Goal: Task Accomplishment & Management: Complete application form

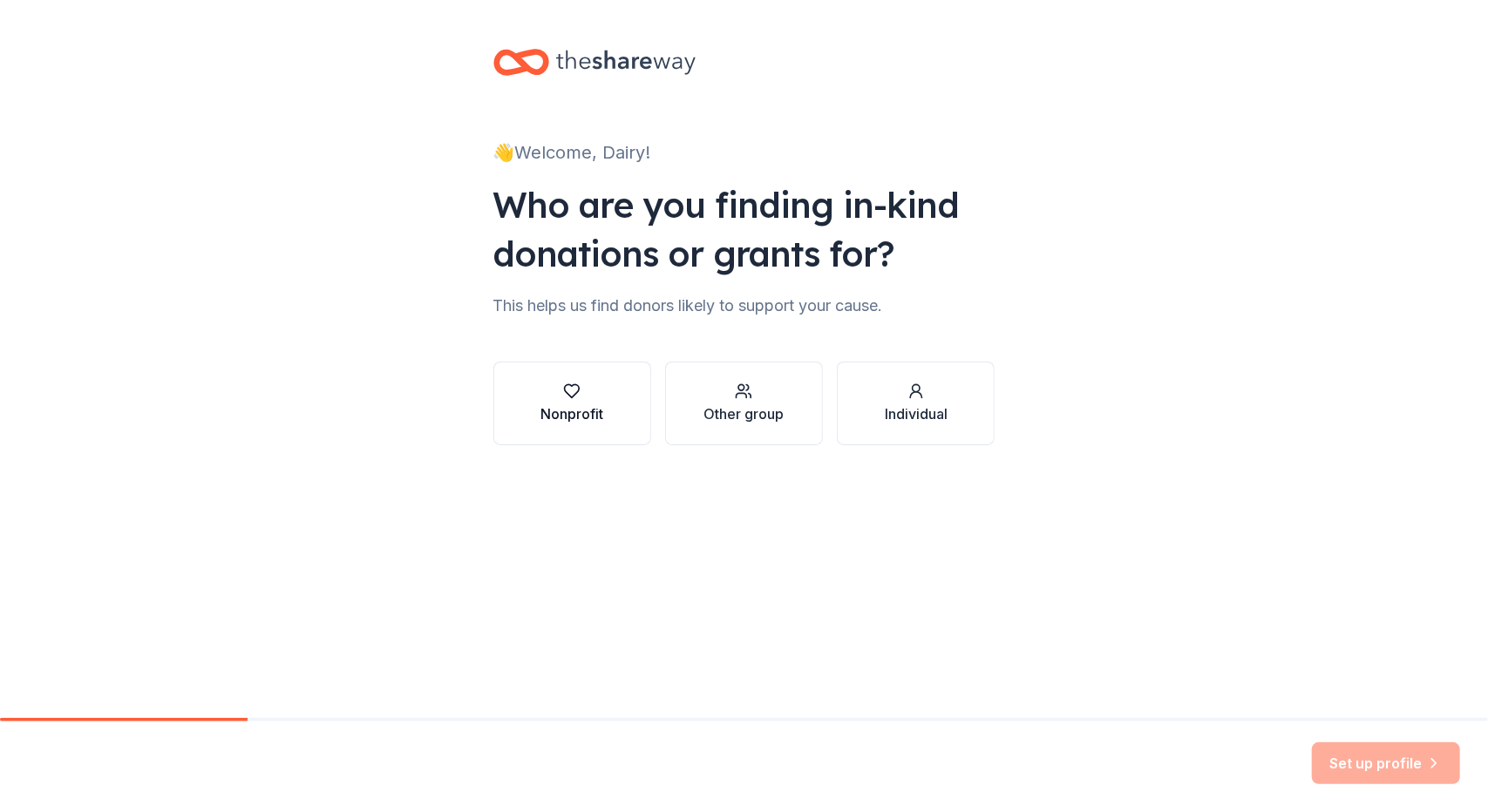
click at [586, 383] on div "button" at bounding box center [572, 391] width 63 height 18
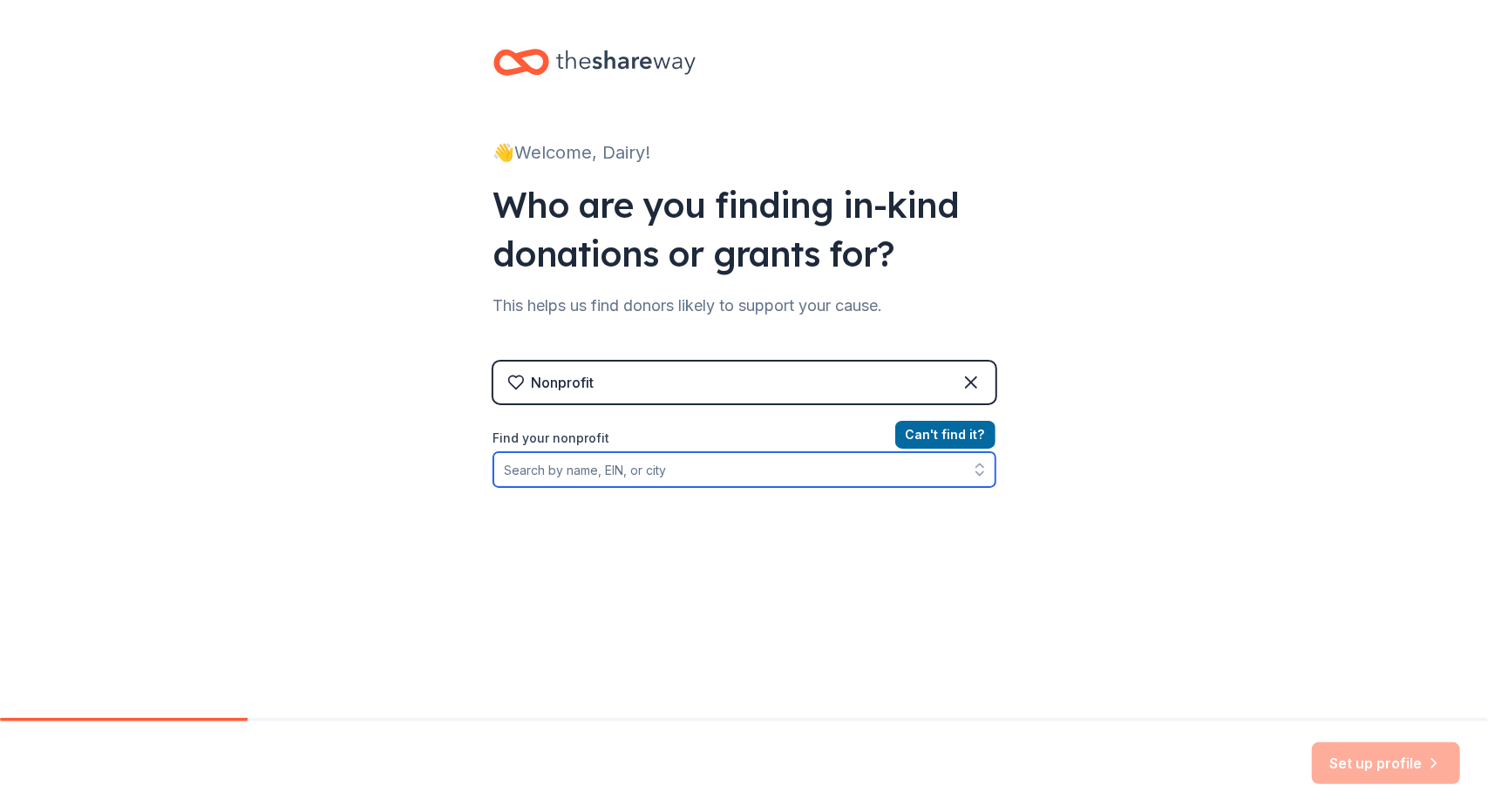
click at [642, 470] on input "Find your nonprofit" at bounding box center [744, 469] width 502 height 35
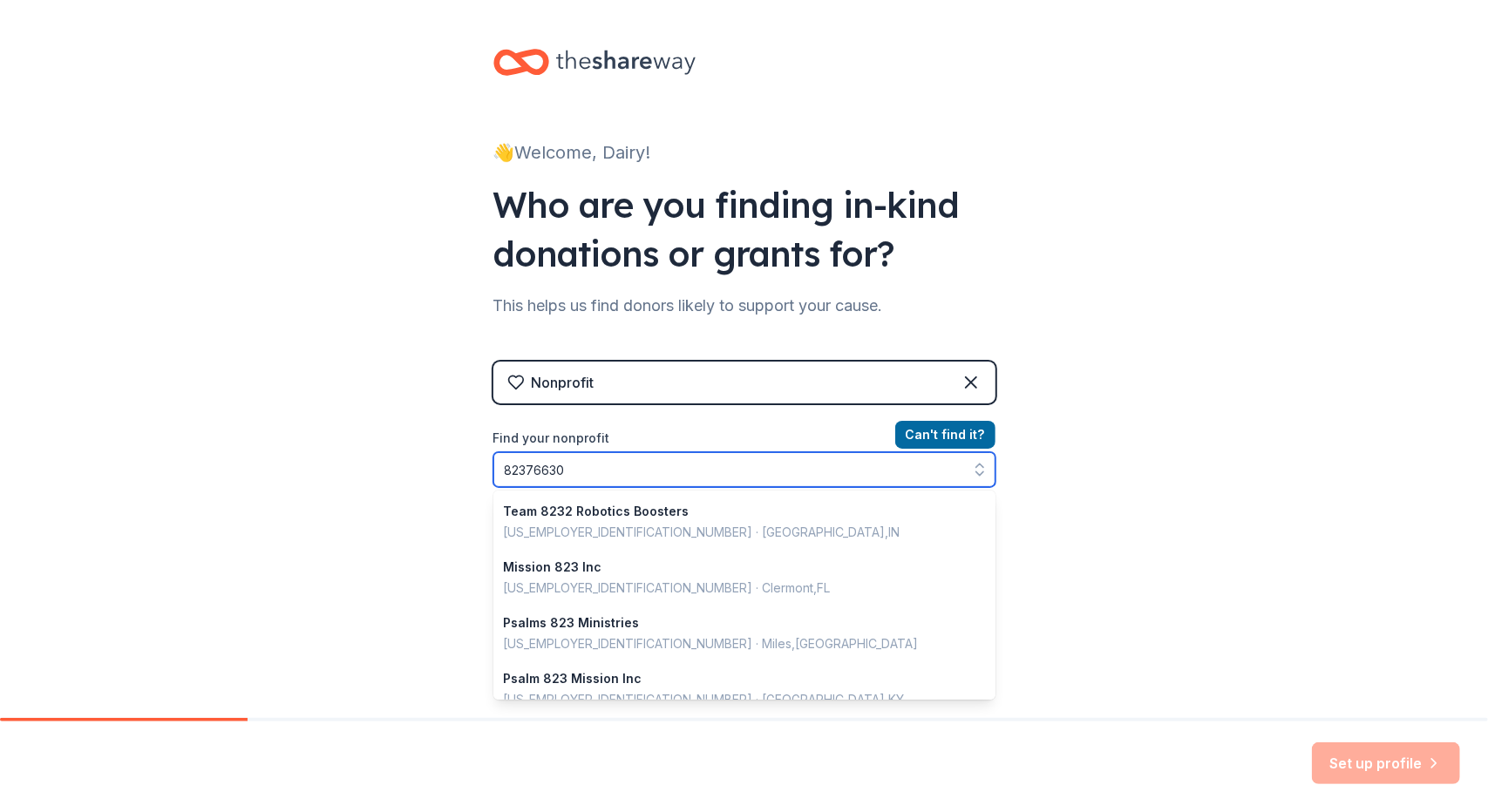
type input "823766300"
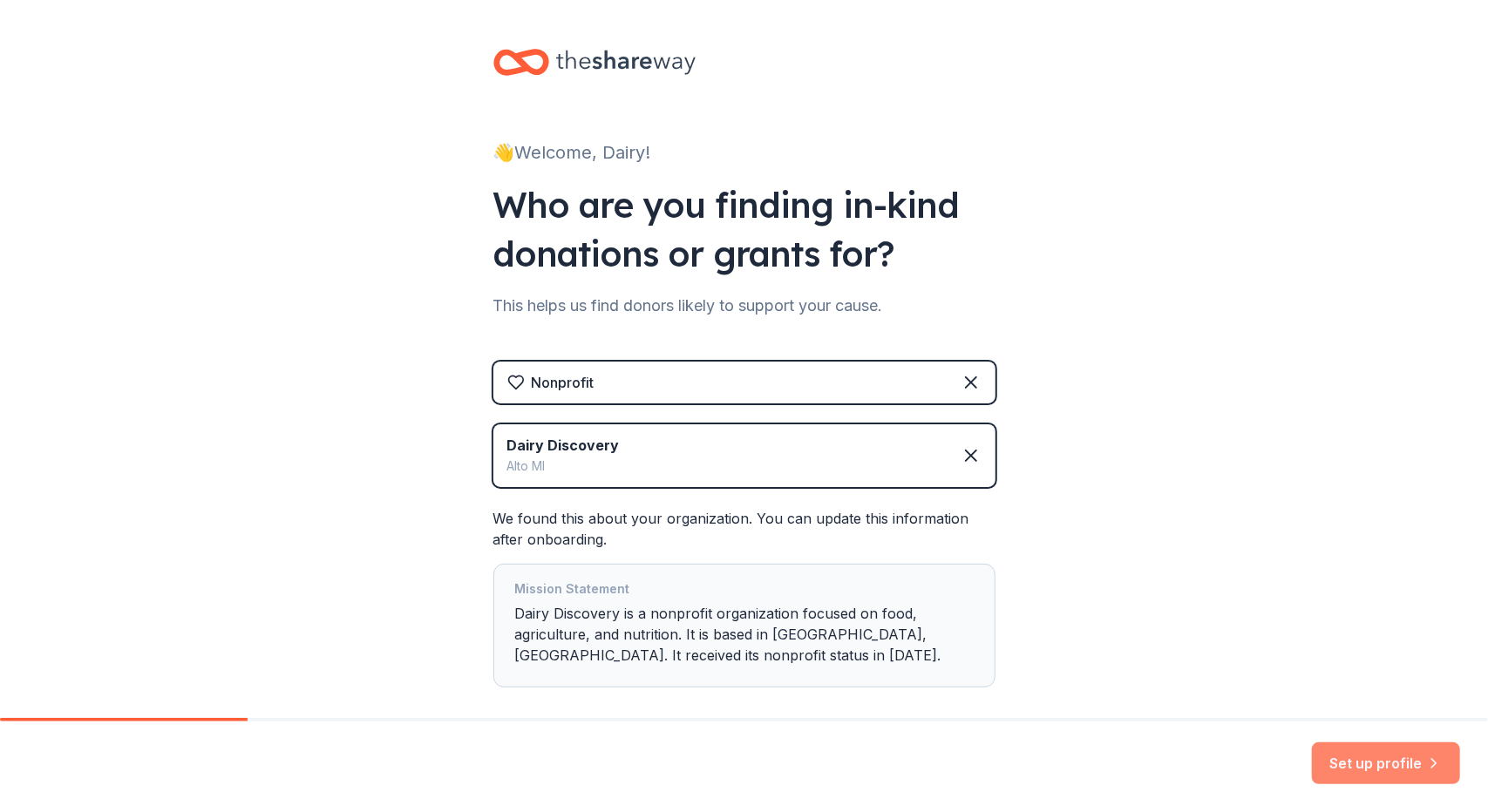
click at [1360, 754] on button "Set up profile" at bounding box center [1386, 763] width 148 height 42
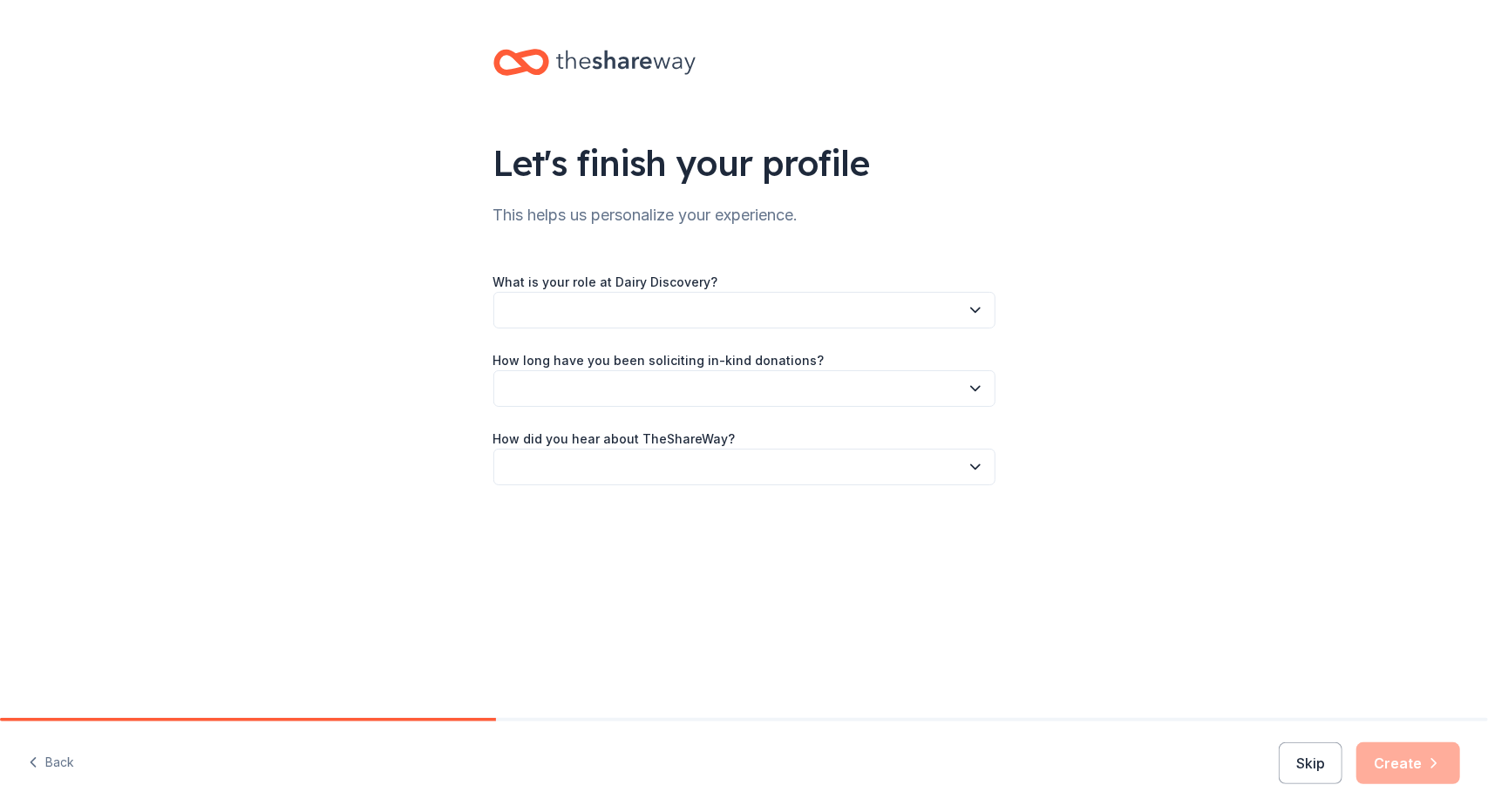
click at [832, 300] on button "button" at bounding box center [744, 310] width 502 height 37
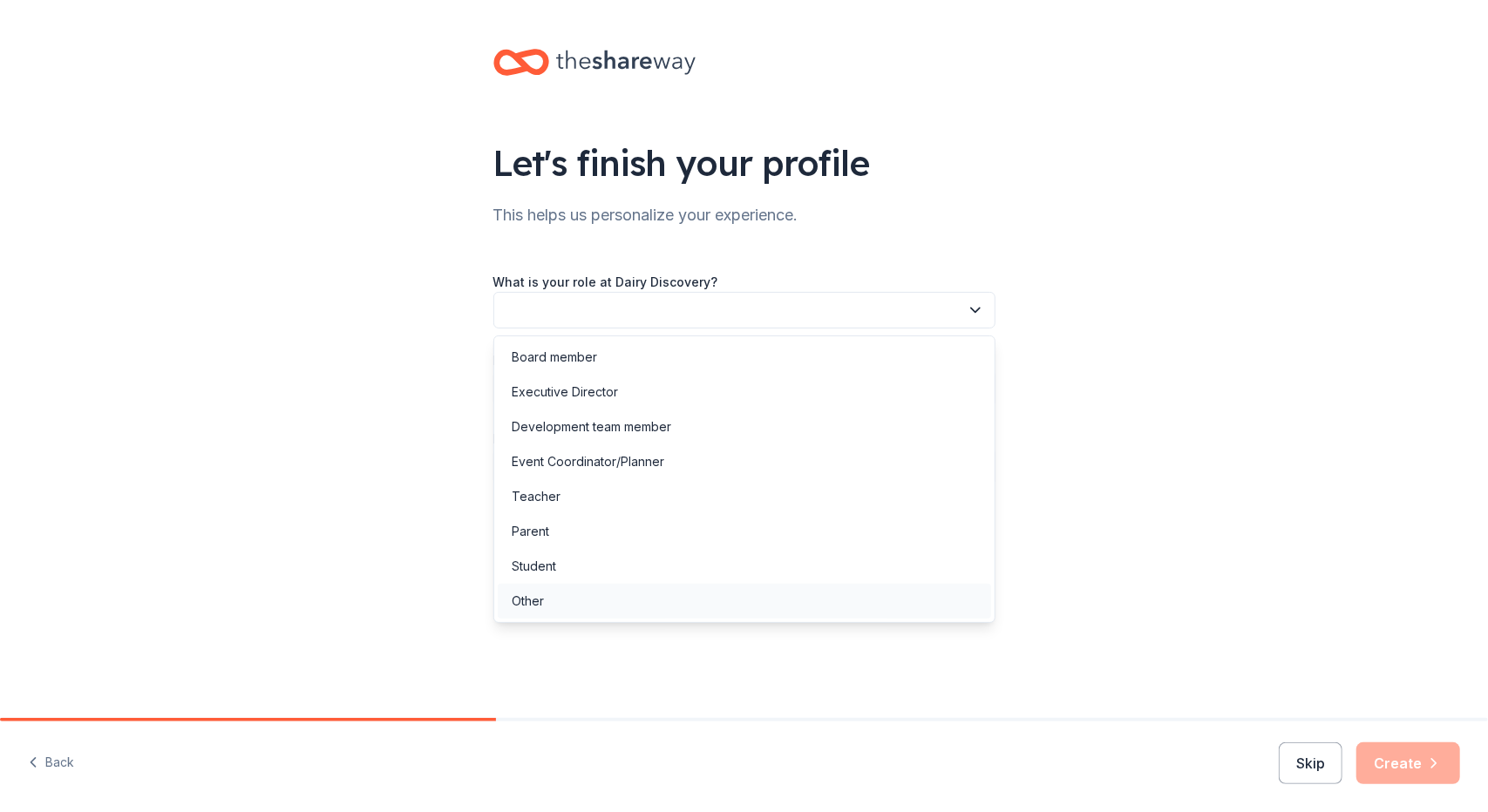
click at [578, 586] on div "Other" at bounding box center [744, 601] width 493 height 35
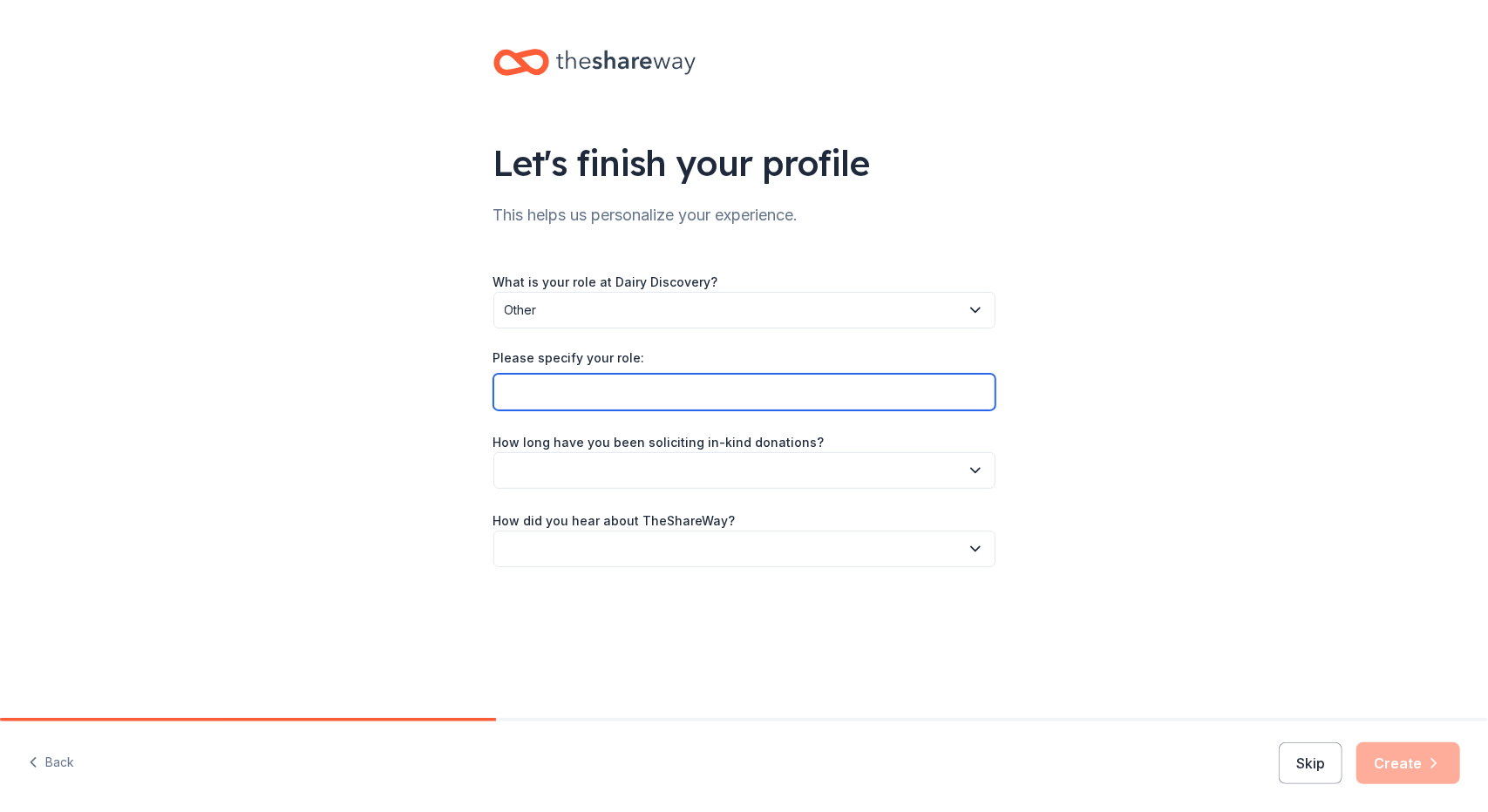
click at [634, 397] on input "Please specify your role:" at bounding box center [744, 391] width 502 height 37
type input "Team Member"
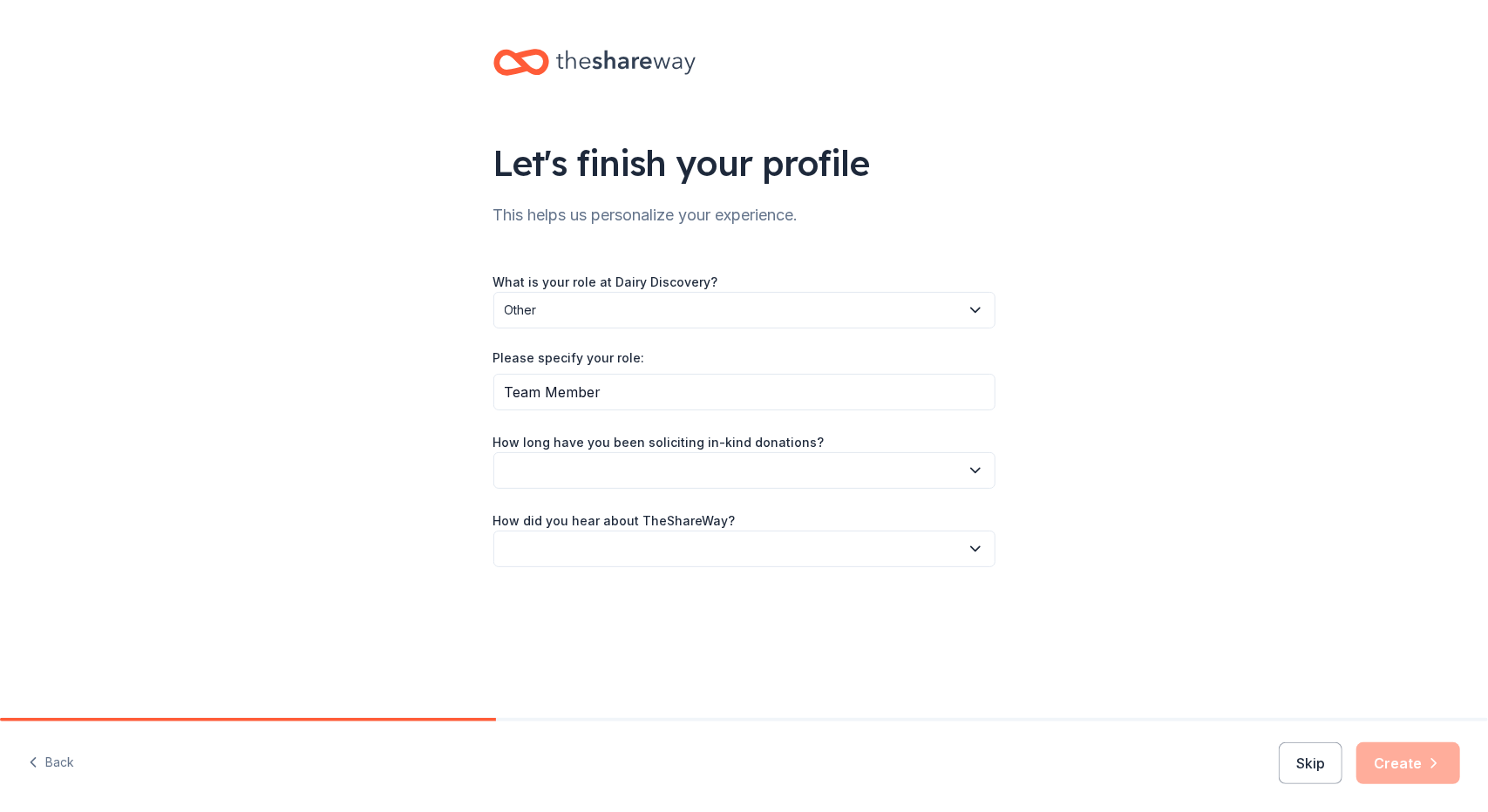
click at [628, 473] on button "button" at bounding box center [744, 470] width 502 height 37
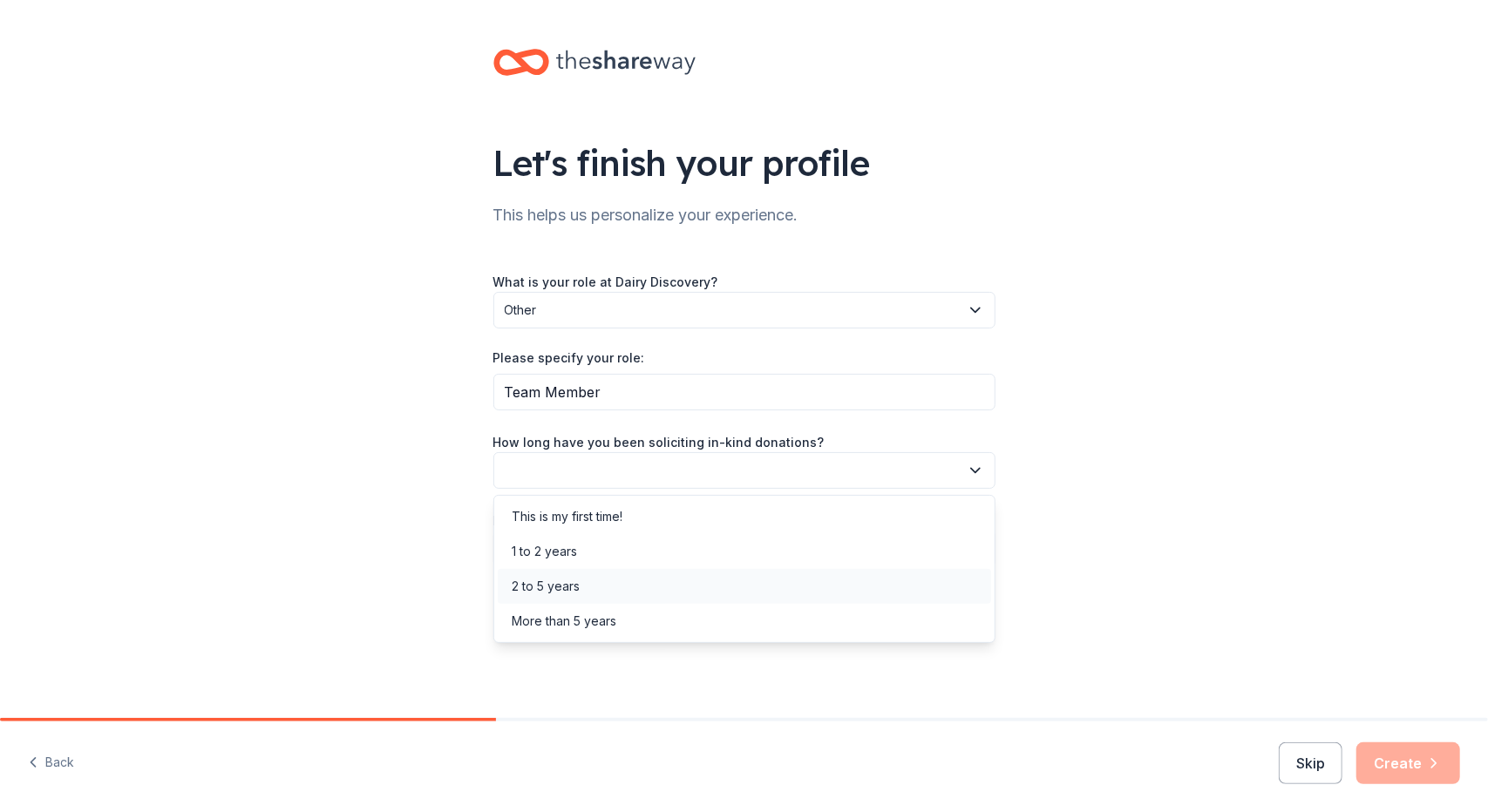
click at [598, 582] on div "2 to 5 years" at bounding box center [744, 586] width 493 height 35
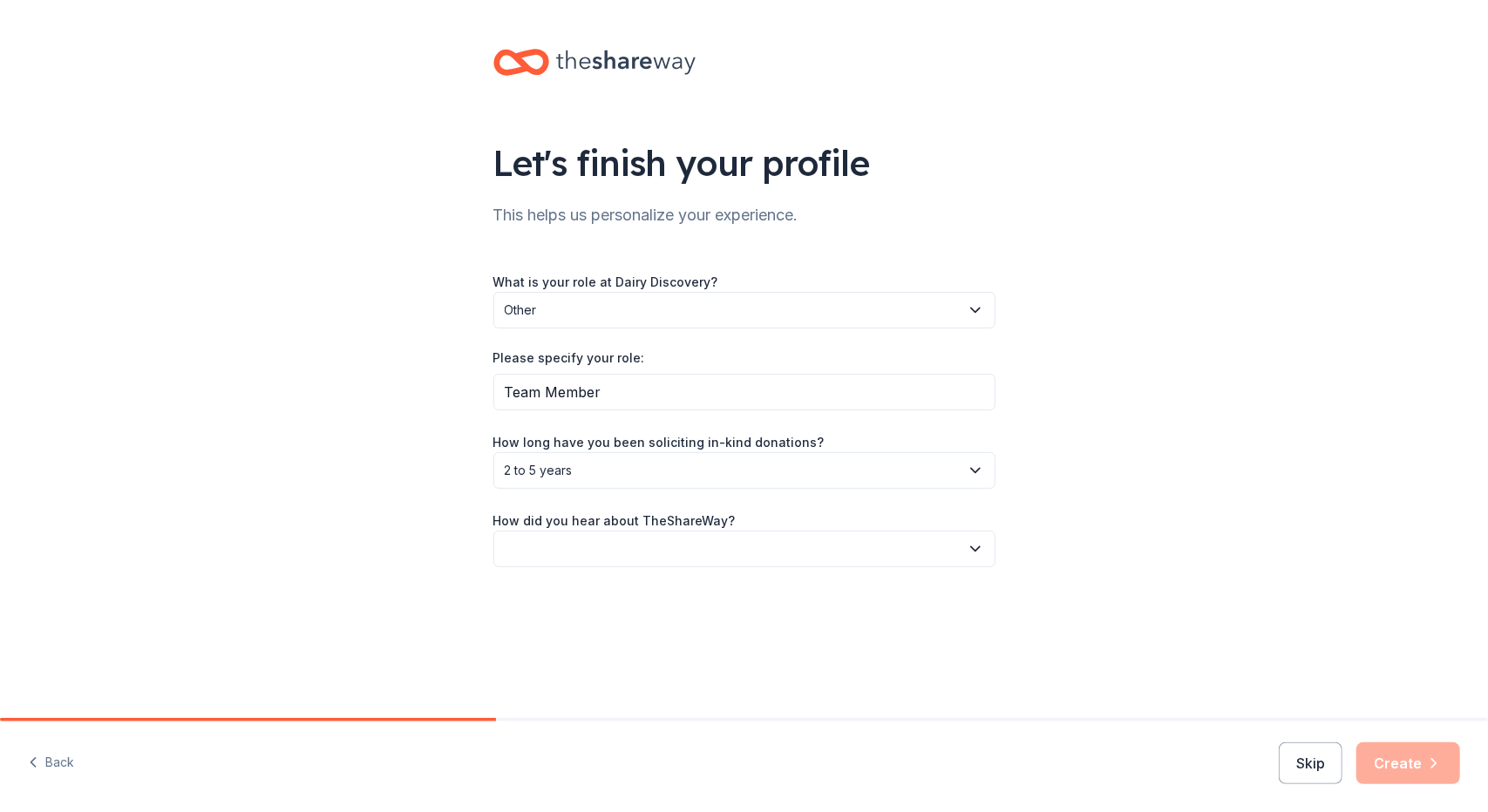
click at [601, 548] on button "button" at bounding box center [744, 548] width 502 height 37
click at [597, 595] on div "Friend or colleague" at bounding box center [568, 595] width 113 height 21
click at [1330, 761] on button "Skip" at bounding box center [1310, 763] width 63 height 42
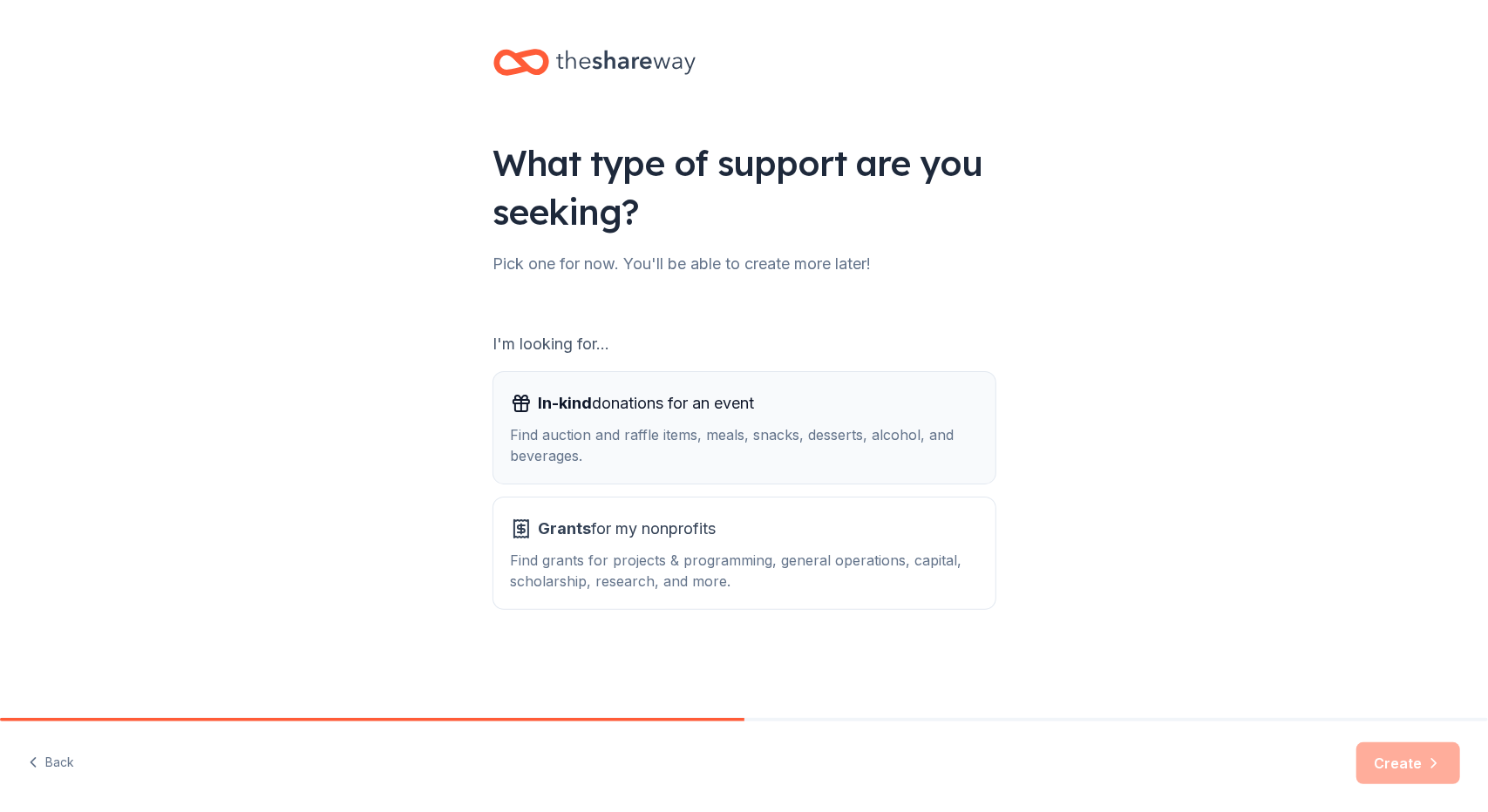
click at [831, 441] on div "Find auction and raffle items, meals, snacks, desserts, alcohol, and beverages." at bounding box center [744, 445] width 467 height 42
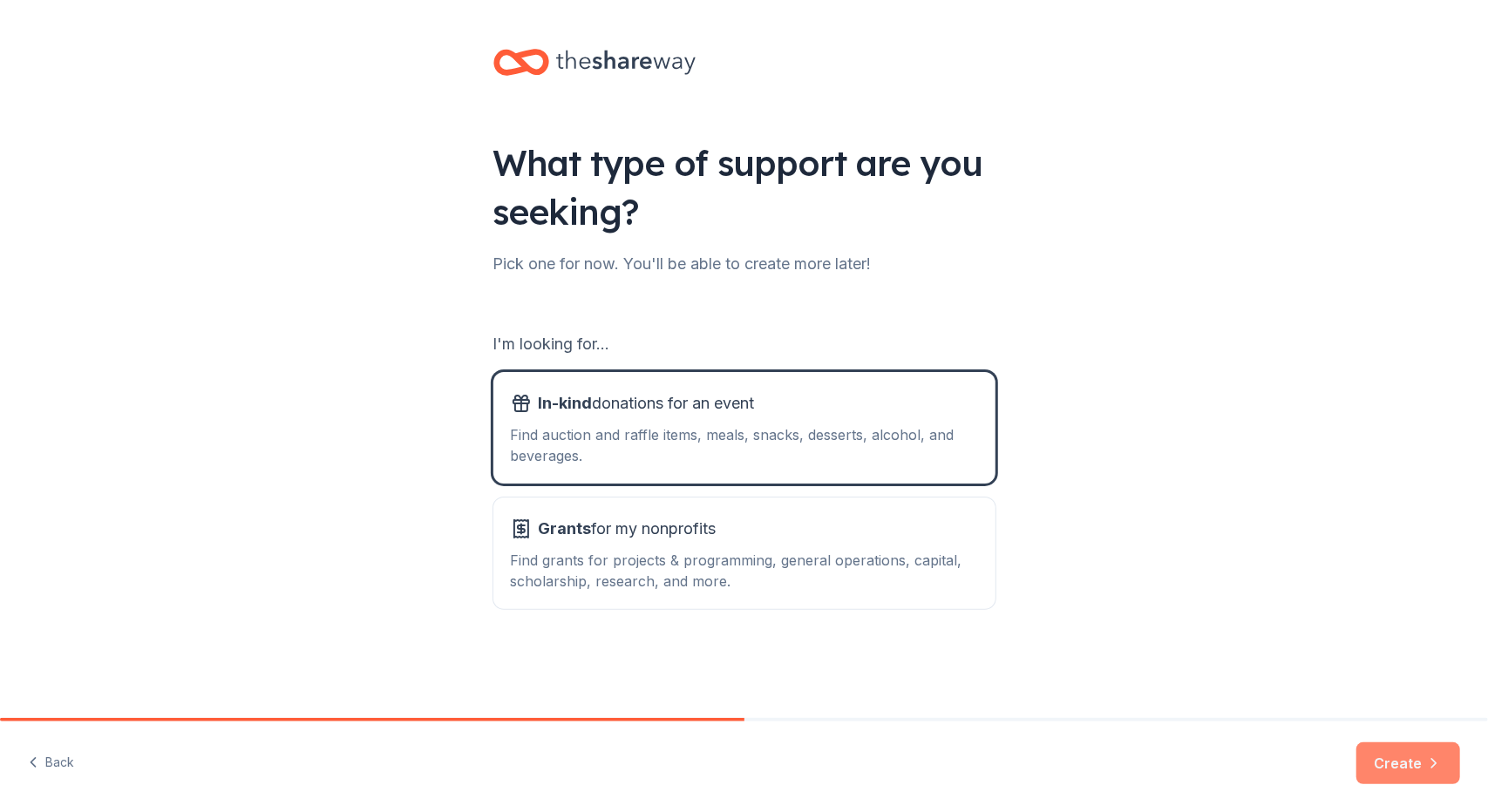
click at [1398, 757] on button "Create" at bounding box center [1408, 763] width 104 height 42
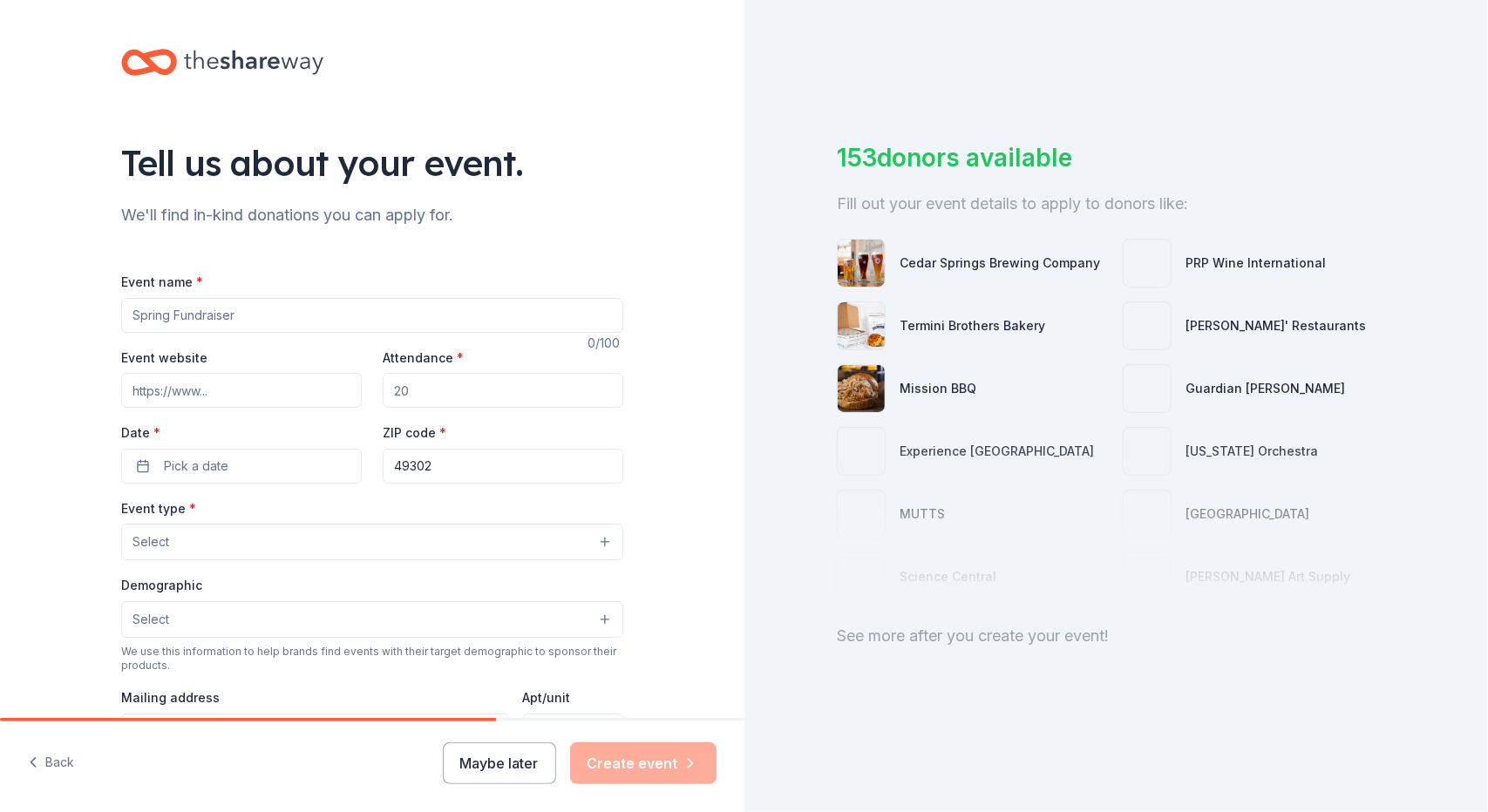
scroll to position [73, 0]
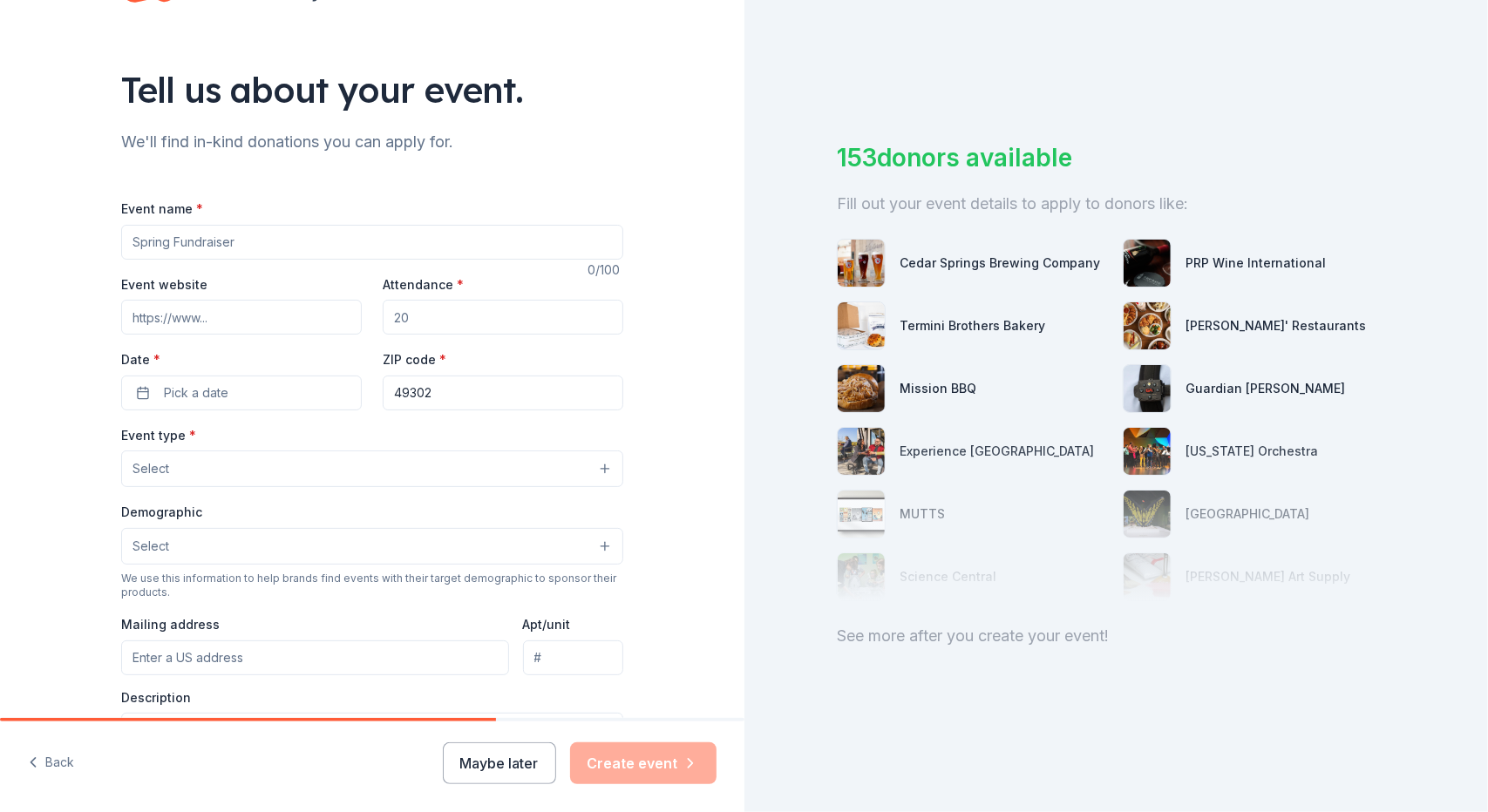
click at [233, 241] on input "Event name *" at bounding box center [373, 242] width 502 height 35
type input "8th Annual Dairy Discovery Benefit Auction"
click at [307, 316] on input "Event website" at bounding box center [241, 317] width 240 height 35
paste input "[URL][DOMAIN_NAME]"
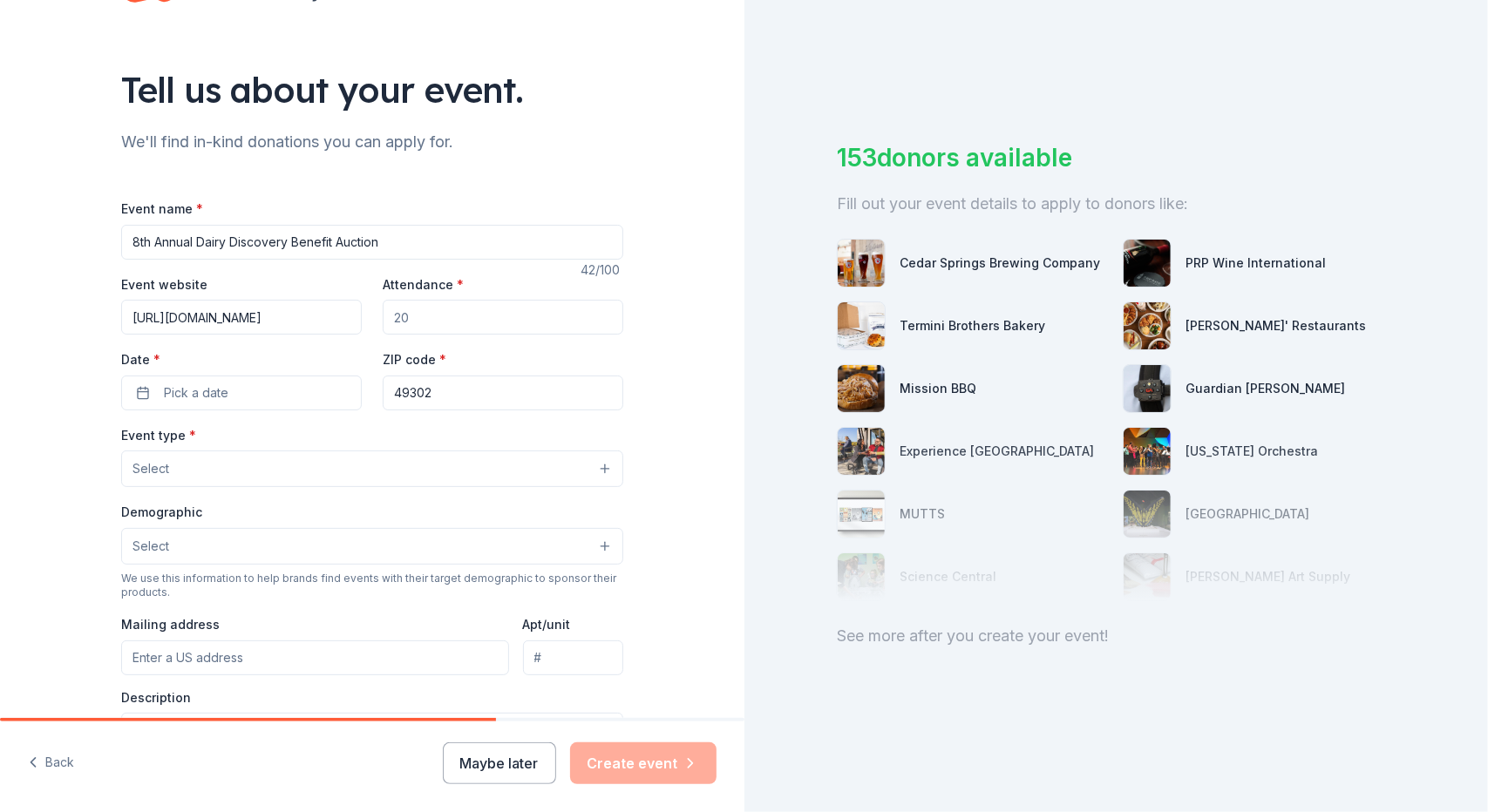
type input "[URL][DOMAIN_NAME]"
type input "225"
click at [243, 385] on button "Pick a date" at bounding box center [241, 392] width 240 height 35
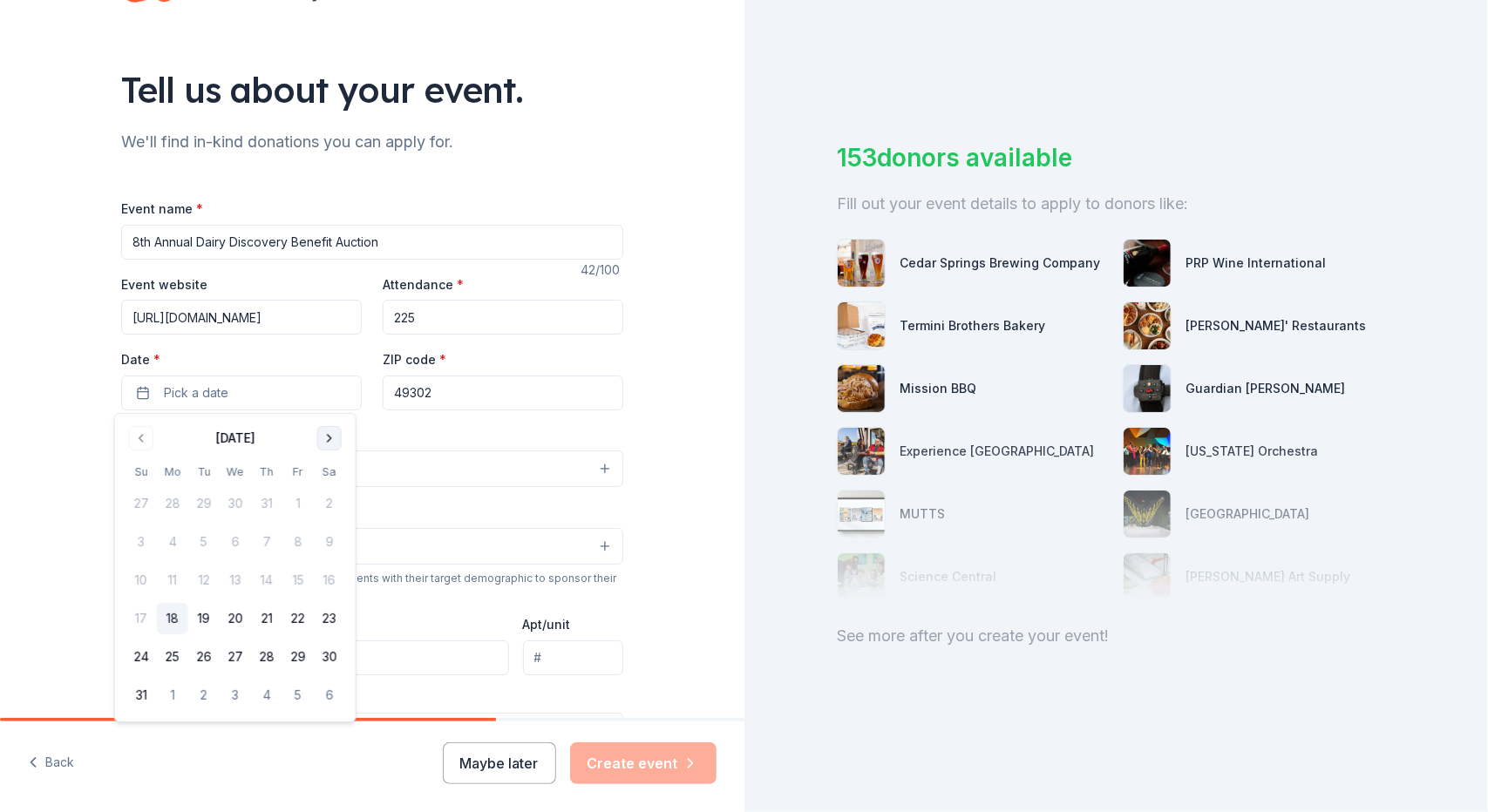
click at [330, 433] on button "Go to next month" at bounding box center [329, 438] width 24 height 24
click at [206, 616] on button "21" at bounding box center [204, 618] width 31 height 31
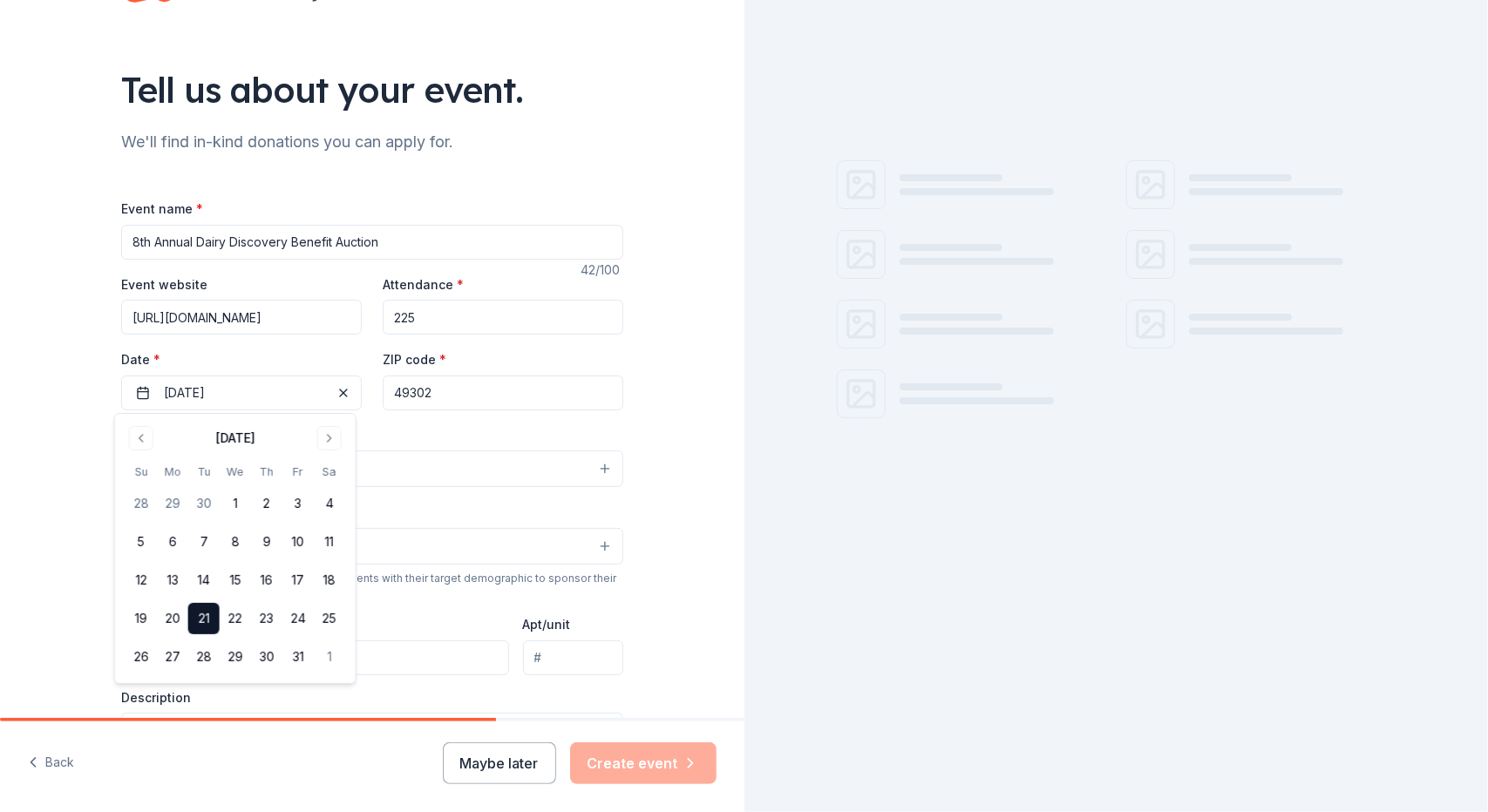
click at [404, 436] on div "Event type * Select" at bounding box center [373, 456] width 502 height 63
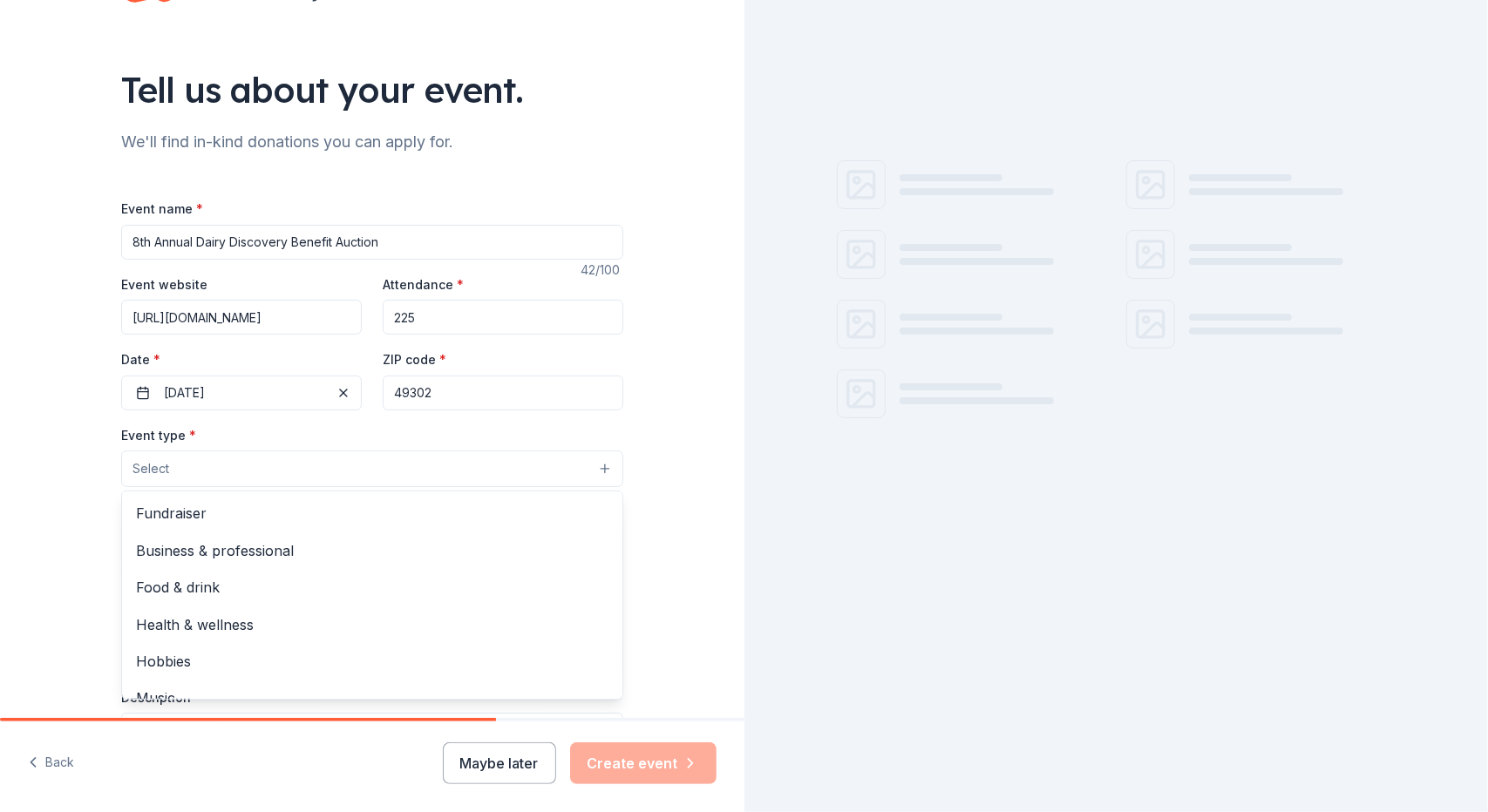
click at [251, 477] on button "Select" at bounding box center [373, 468] width 502 height 37
click at [244, 520] on span "Fundraiser" at bounding box center [372, 513] width 473 height 22
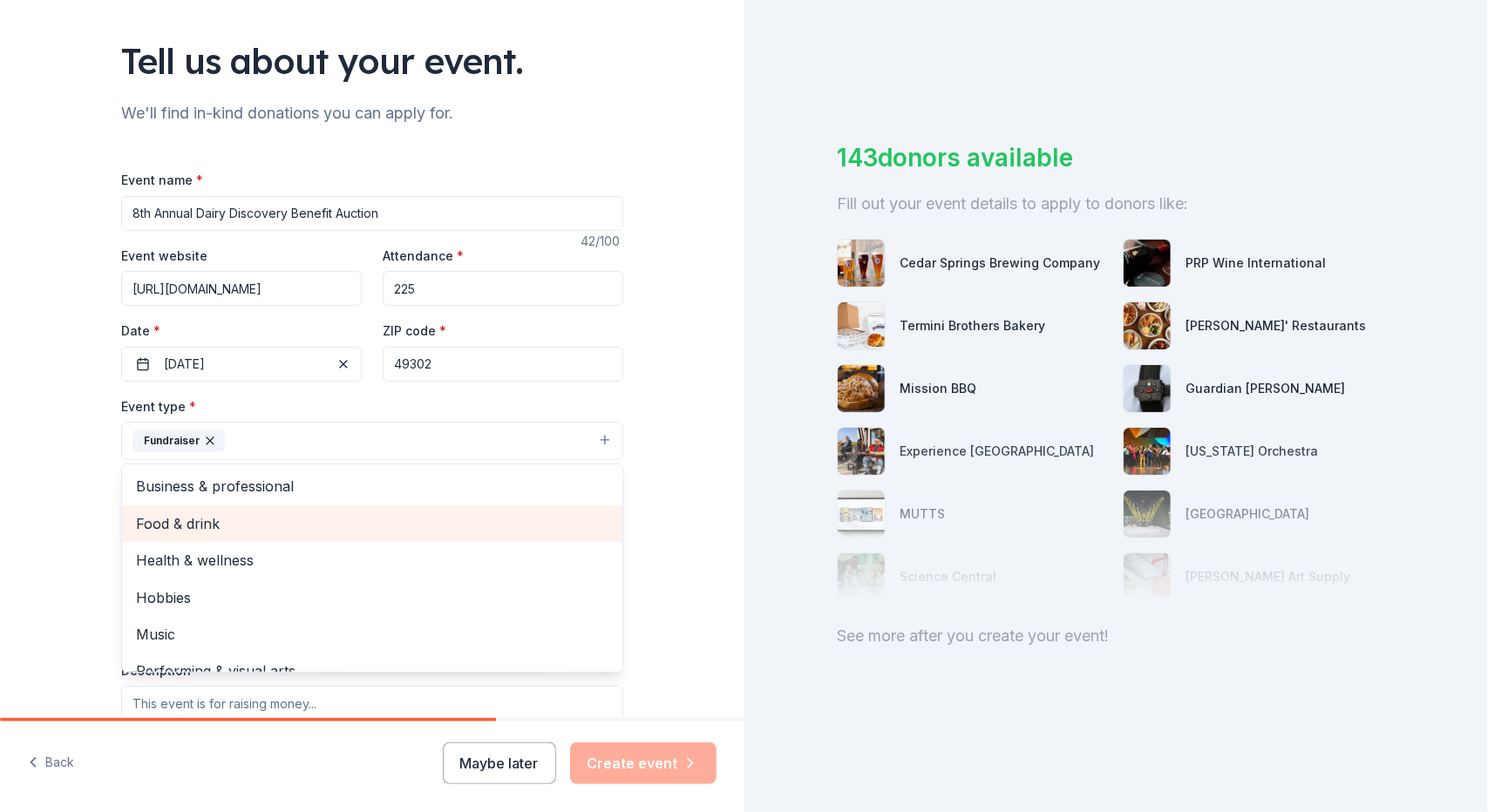
scroll to position [21, 0]
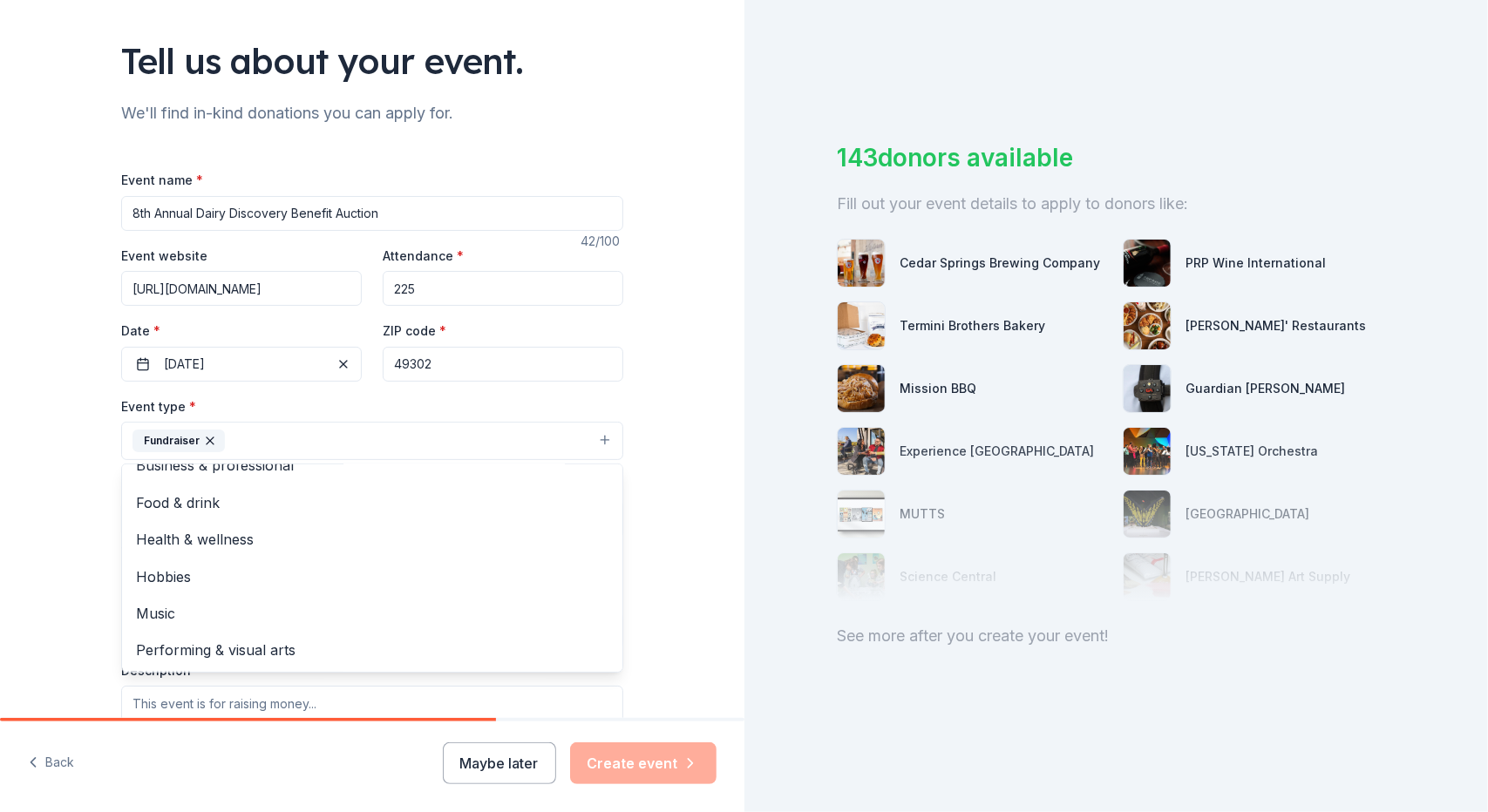
click at [57, 514] on div "Tell us about your event. We'll find in-kind donations you can apply for. Event…" at bounding box center [372, 479] width 744 height 1161
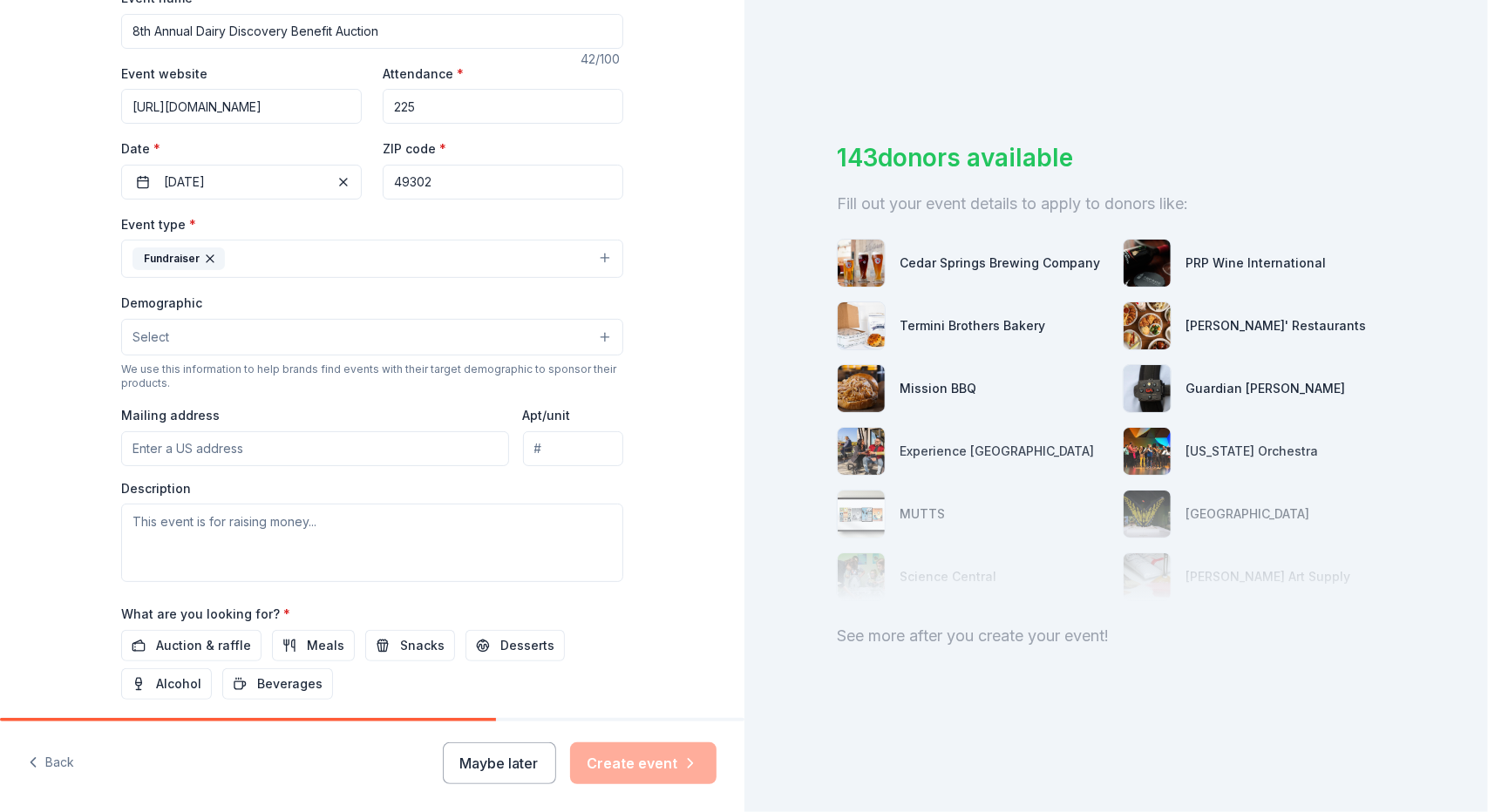
scroll to position [285, 0]
click at [148, 337] on span "Select" at bounding box center [150, 336] width 37 height 21
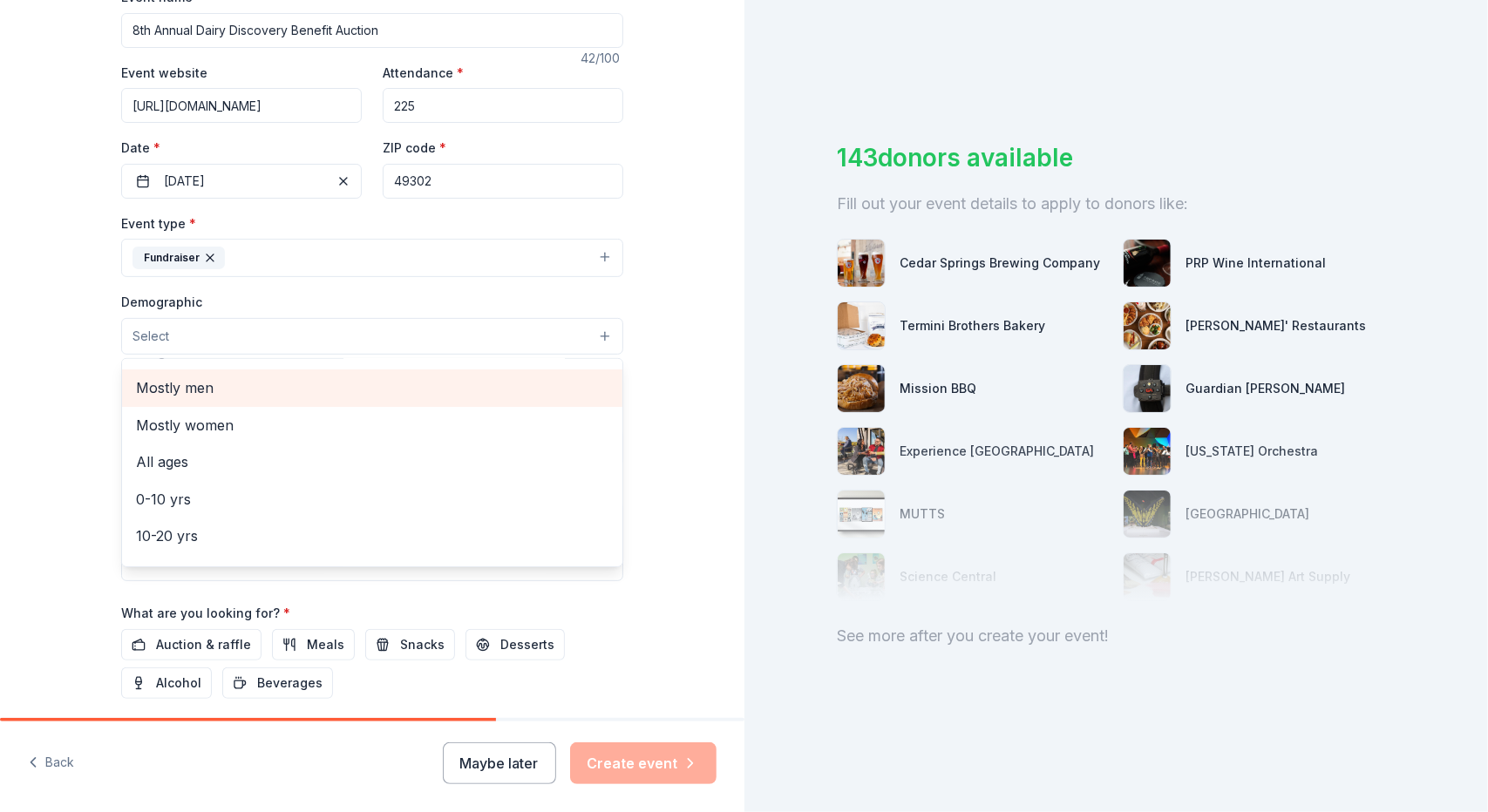
scroll to position [0, 0]
click at [206, 373] on span "All genders" at bounding box center [372, 381] width 473 height 22
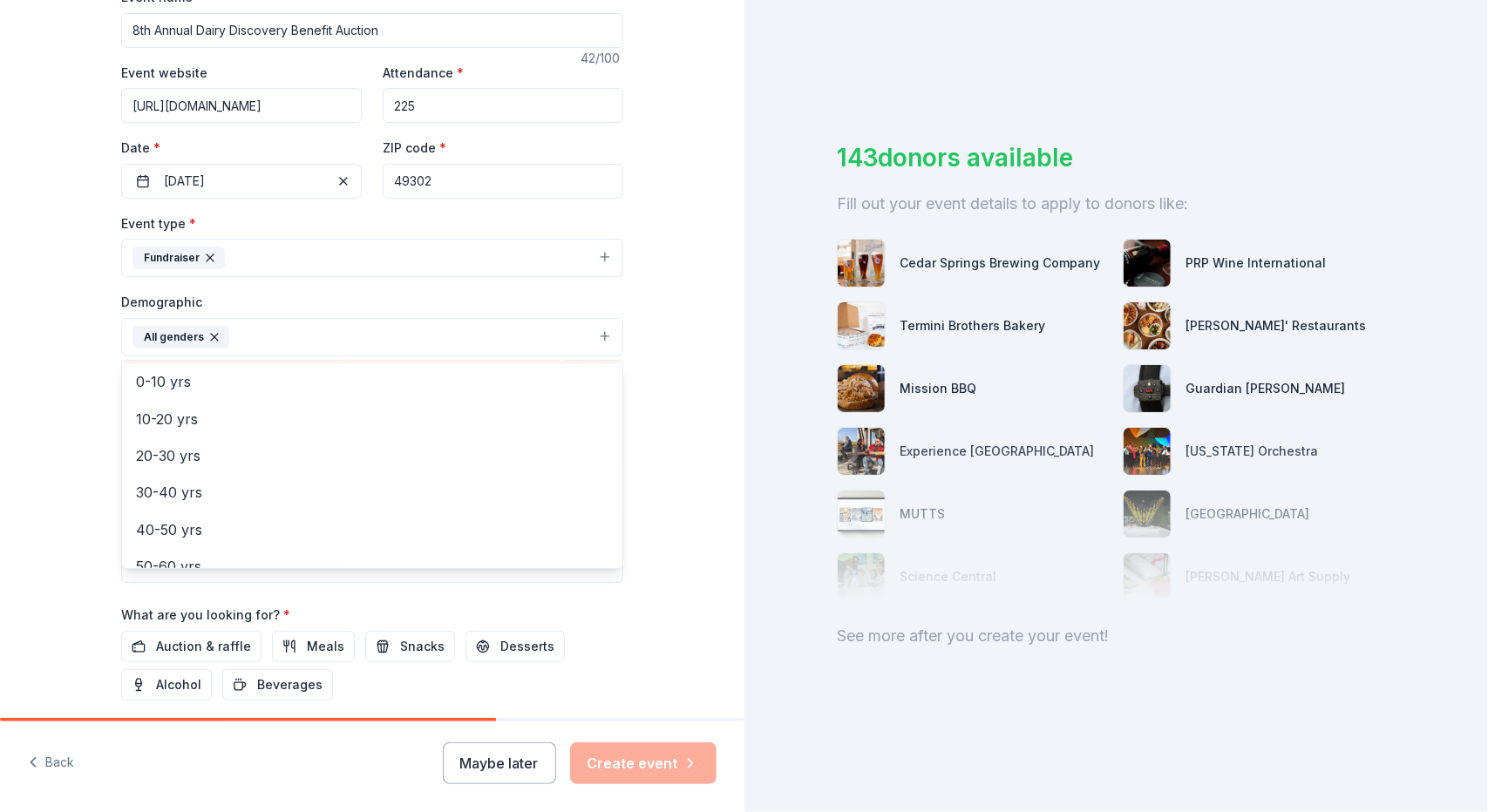
scroll to position [113, 0]
click at [198, 447] on span "20-30 yrs" at bounding box center [372, 454] width 473 height 22
click at [198, 453] on span "30-40 yrs" at bounding box center [372, 454] width 473 height 22
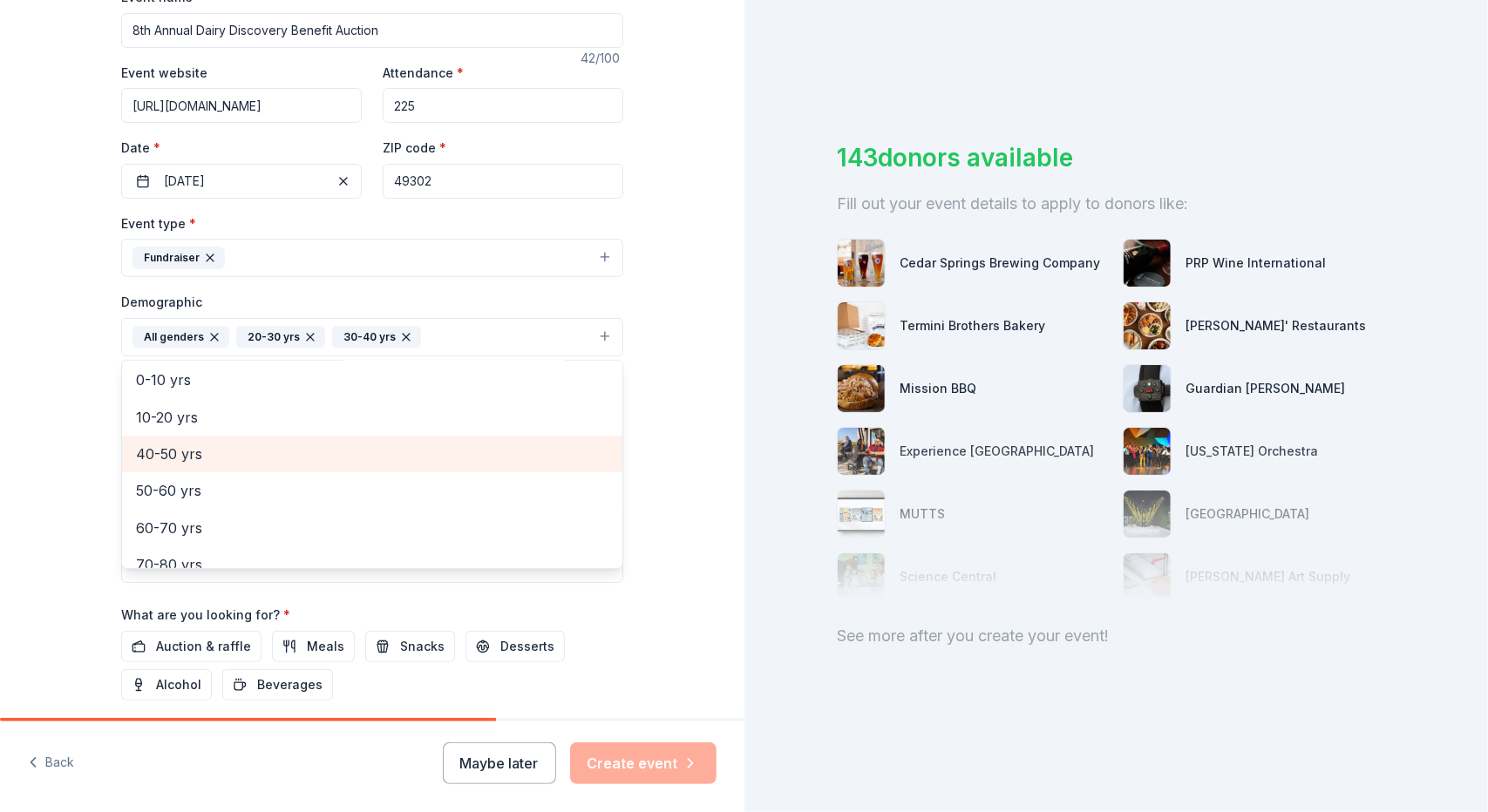
click at [196, 454] on span "40-50 yrs" at bounding box center [372, 454] width 473 height 22
click at [191, 456] on span "50-60 yrs" at bounding box center [372, 454] width 473 height 22
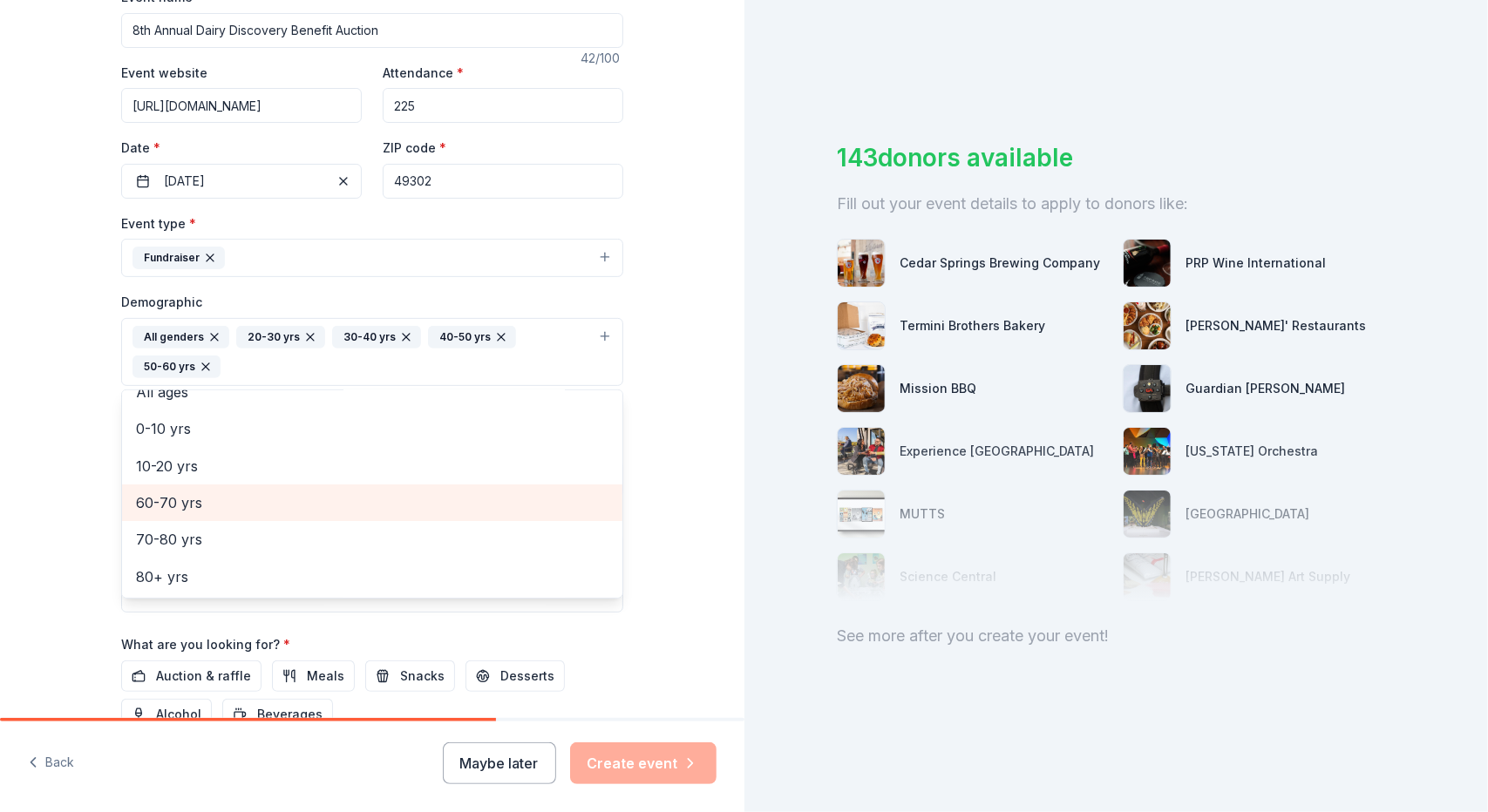
click at [183, 501] on span "60-70 yrs" at bounding box center [372, 502] width 473 height 22
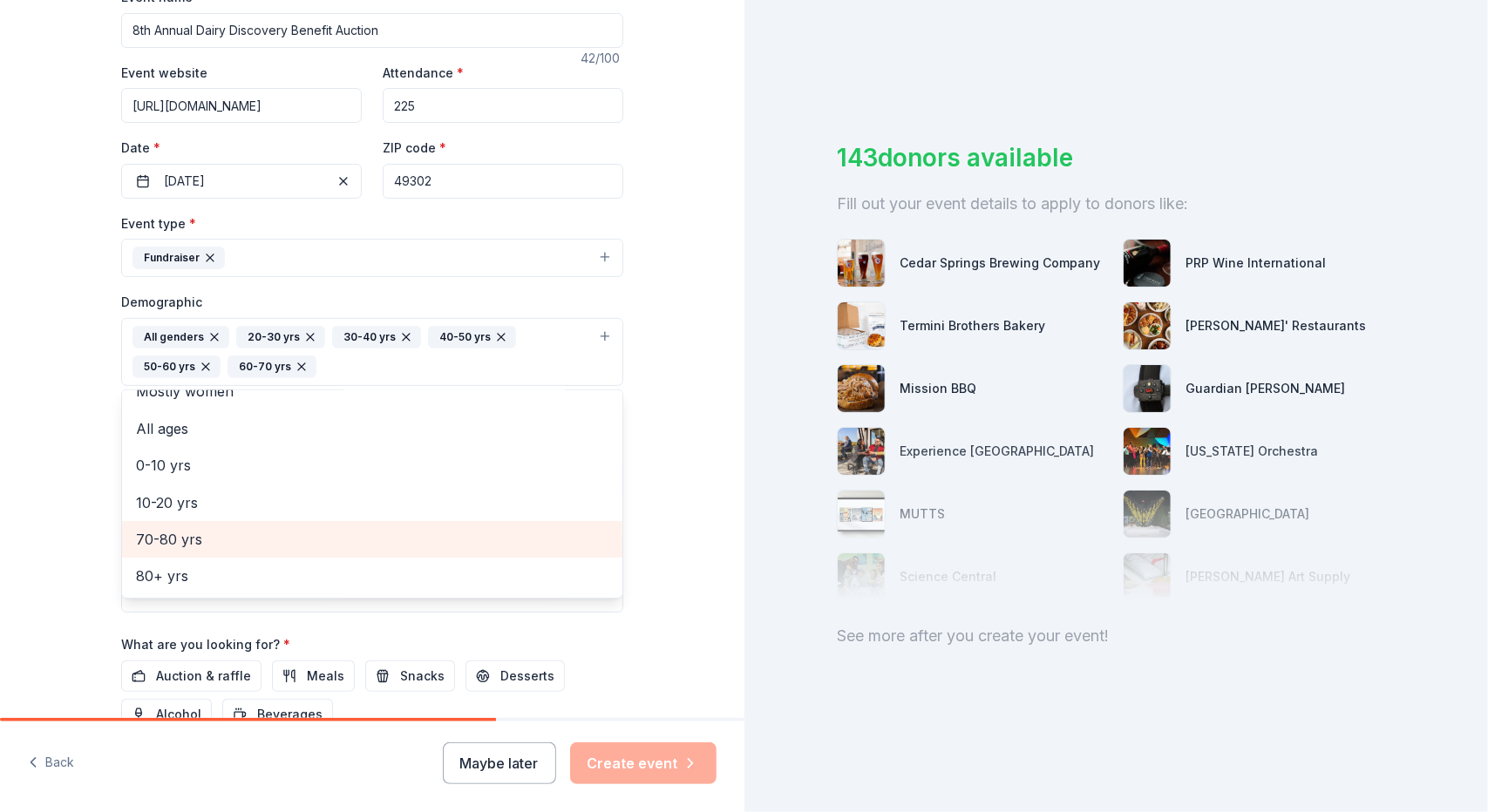
click at [180, 529] on span "70-80 yrs" at bounding box center [372, 539] width 473 height 22
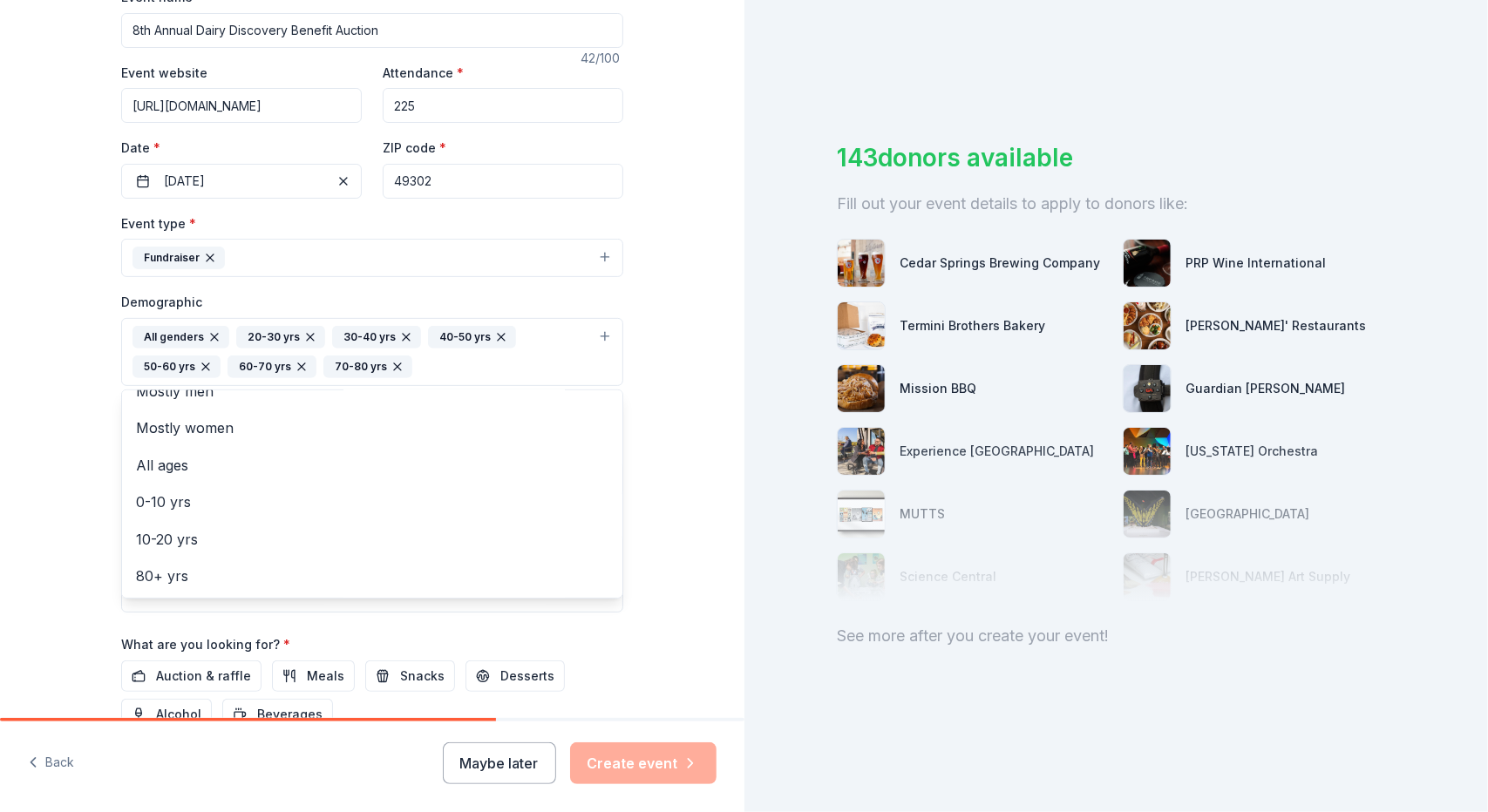
click at [76, 522] on div "Tell us about your event. We'll find in-kind donations you can apply for. Event…" at bounding box center [372, 311] width 744 height 1193
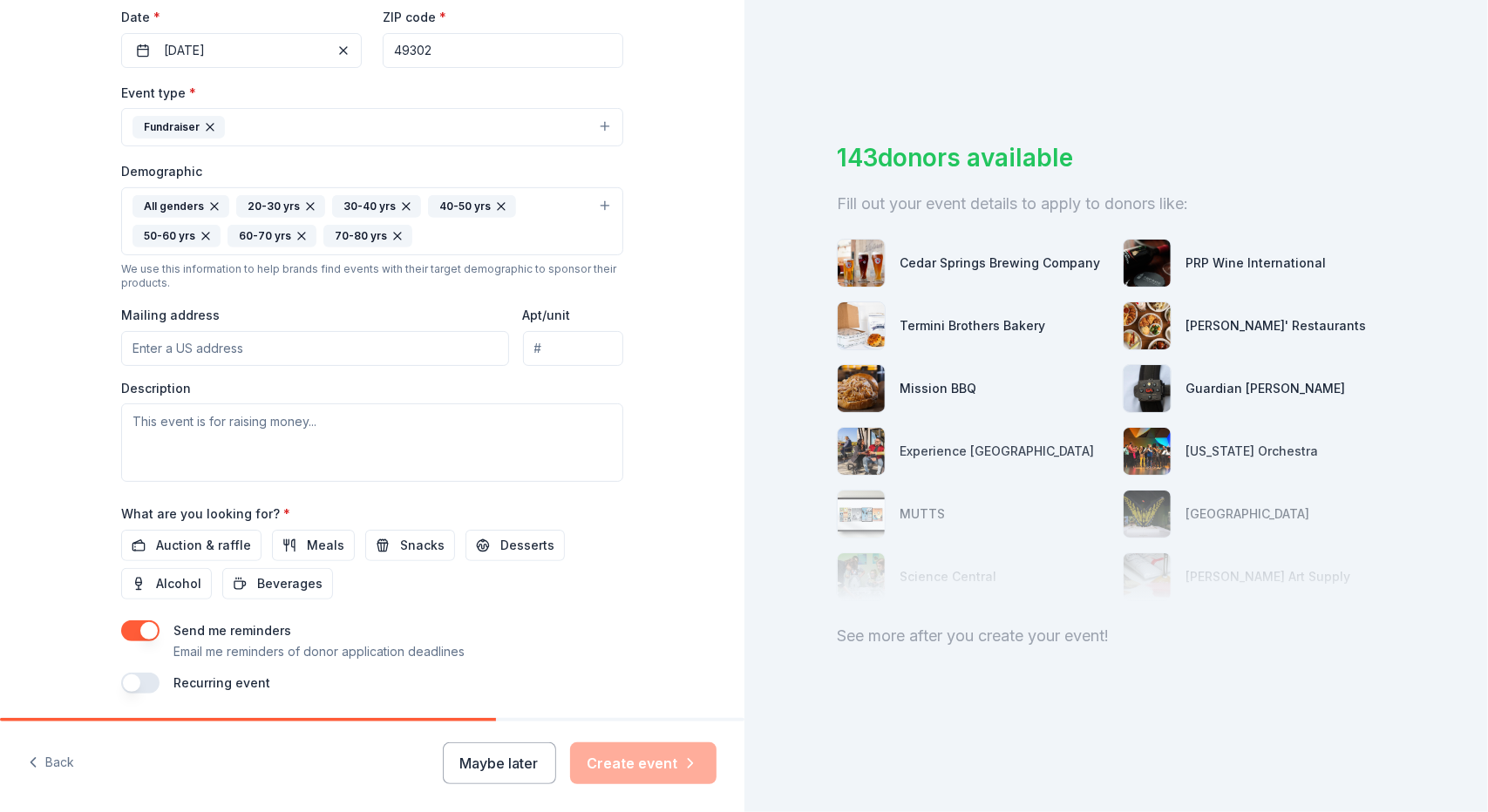
scroll to position [469, 0]
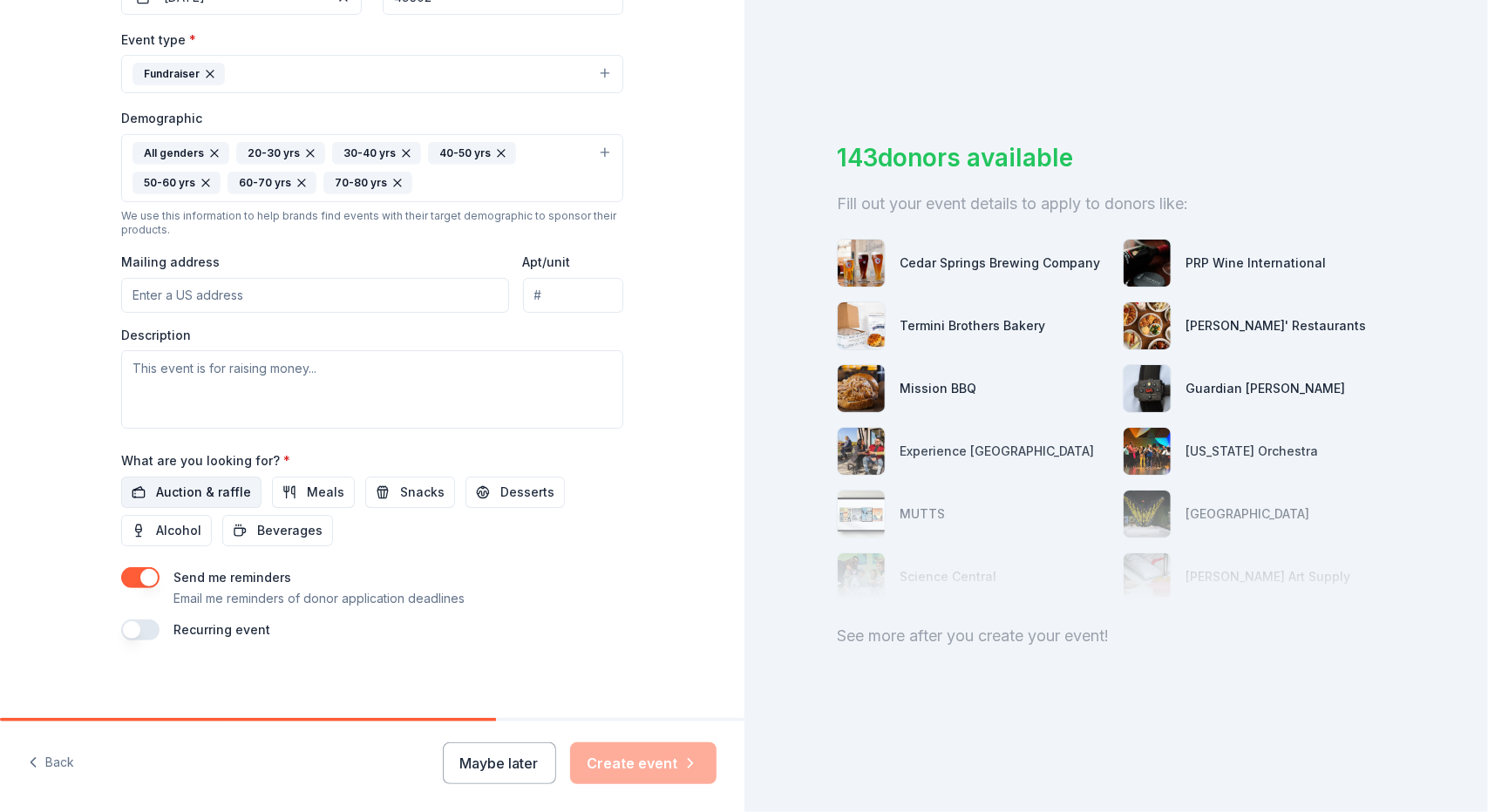
click at [163, 487] on span "Auction & raffle" at bounding box center [204, 491] width 95 height 21
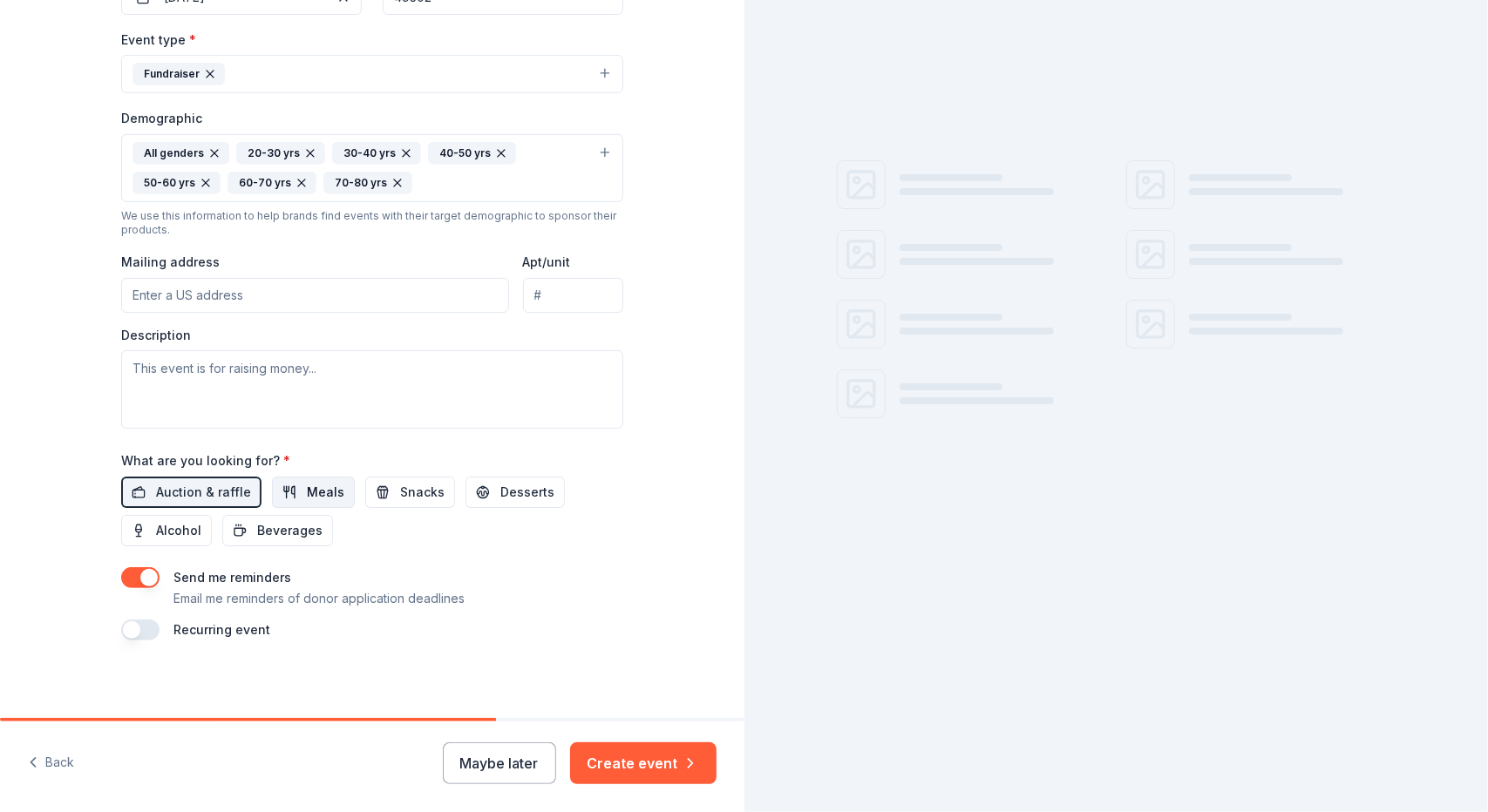
click at [307, 481] on span "Meals" at bounding box center [325, 491] width 38 height 21
click at [400, 481] on span "Snacks" at bounding box center [423, 491] width 45 height 21
click at [500, 481] on span "Desserts" at bounding box center [527, 491] width 54 height 21
click at [288, 507] on div "Auction & raffle Meals Snacks Desserts Alcohol Beverages" at bounding box center [373, 512] width 502 height 70
click at [263, 522] on span "Beverages" at bounding box center [290, 530] width 65 height 21
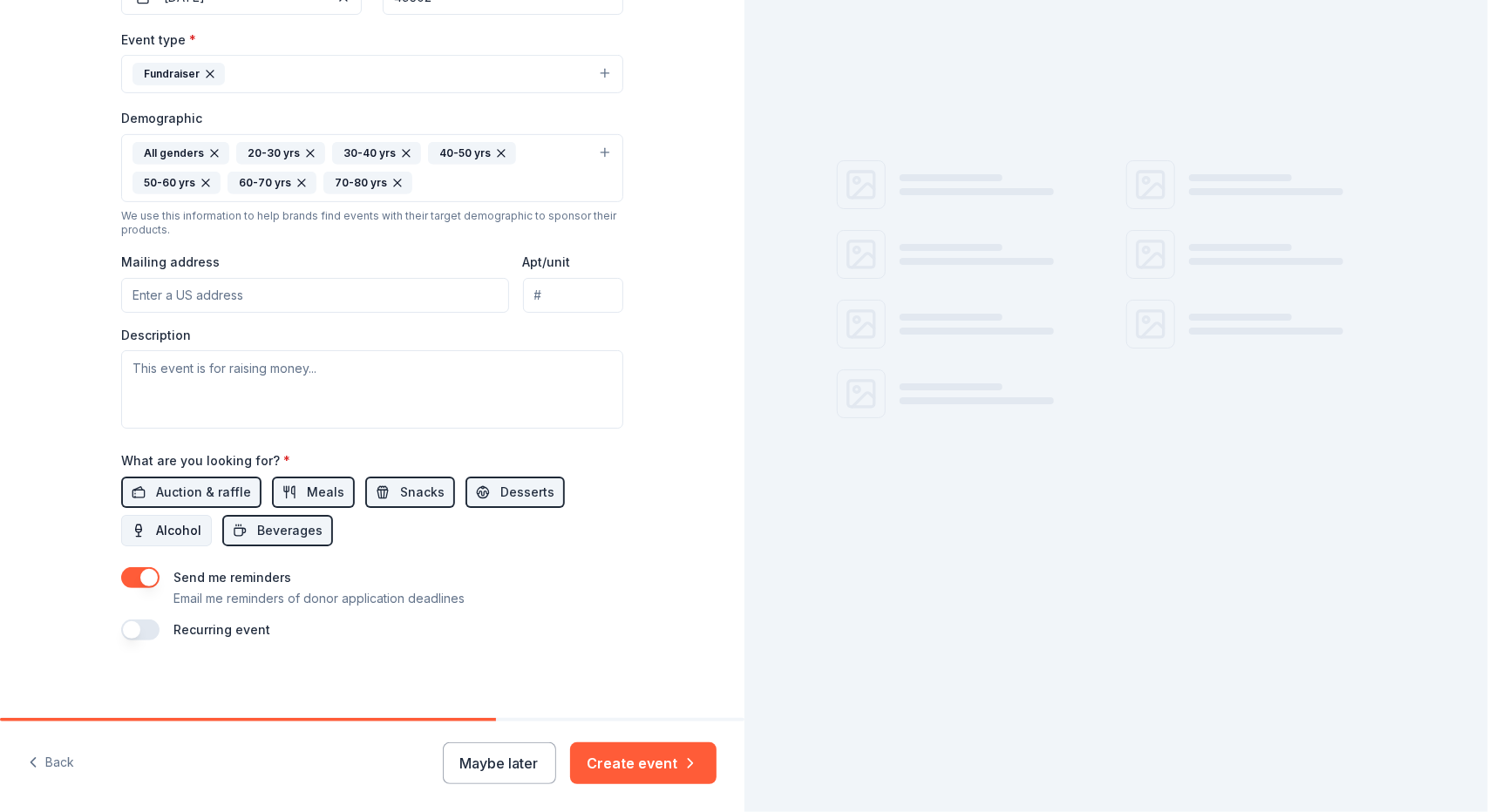
click at [156, 527] on span "Alcohol" at bounding box center [179, 530] width 46 height 21
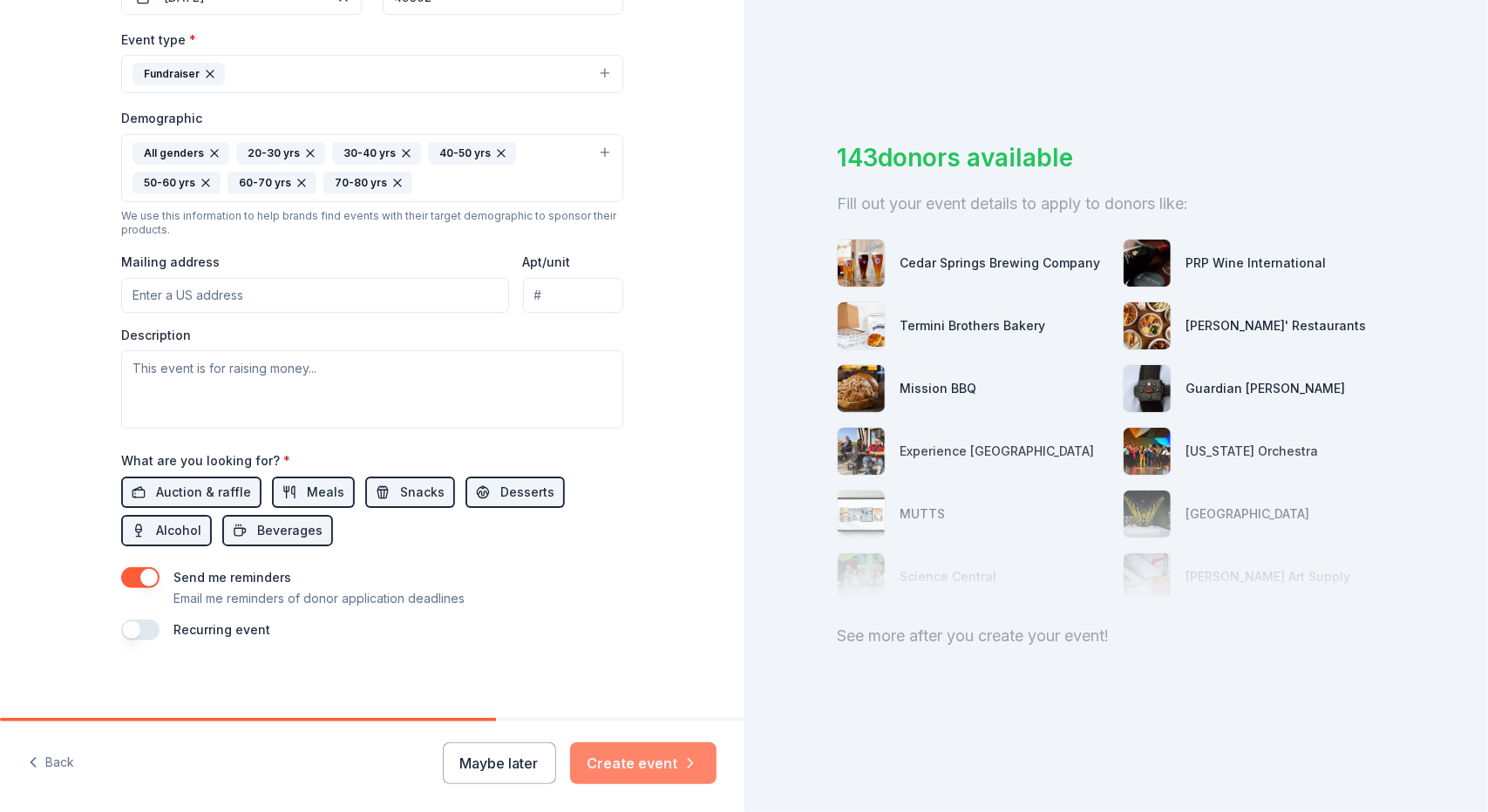
click at [621, 766] on button "Create event" at bounding box center [643, 763] width 147 height 42
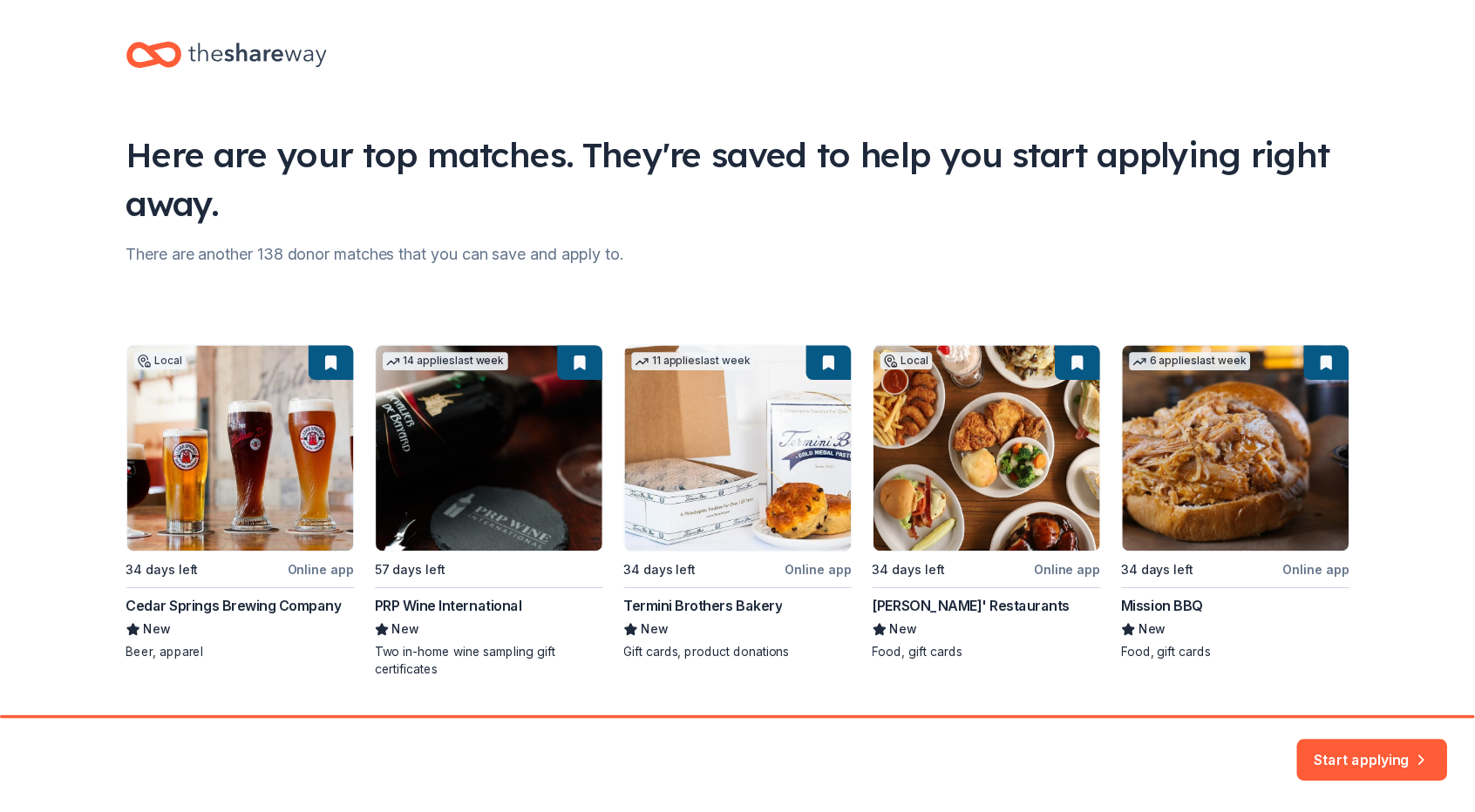
scroll to position [55, 0]
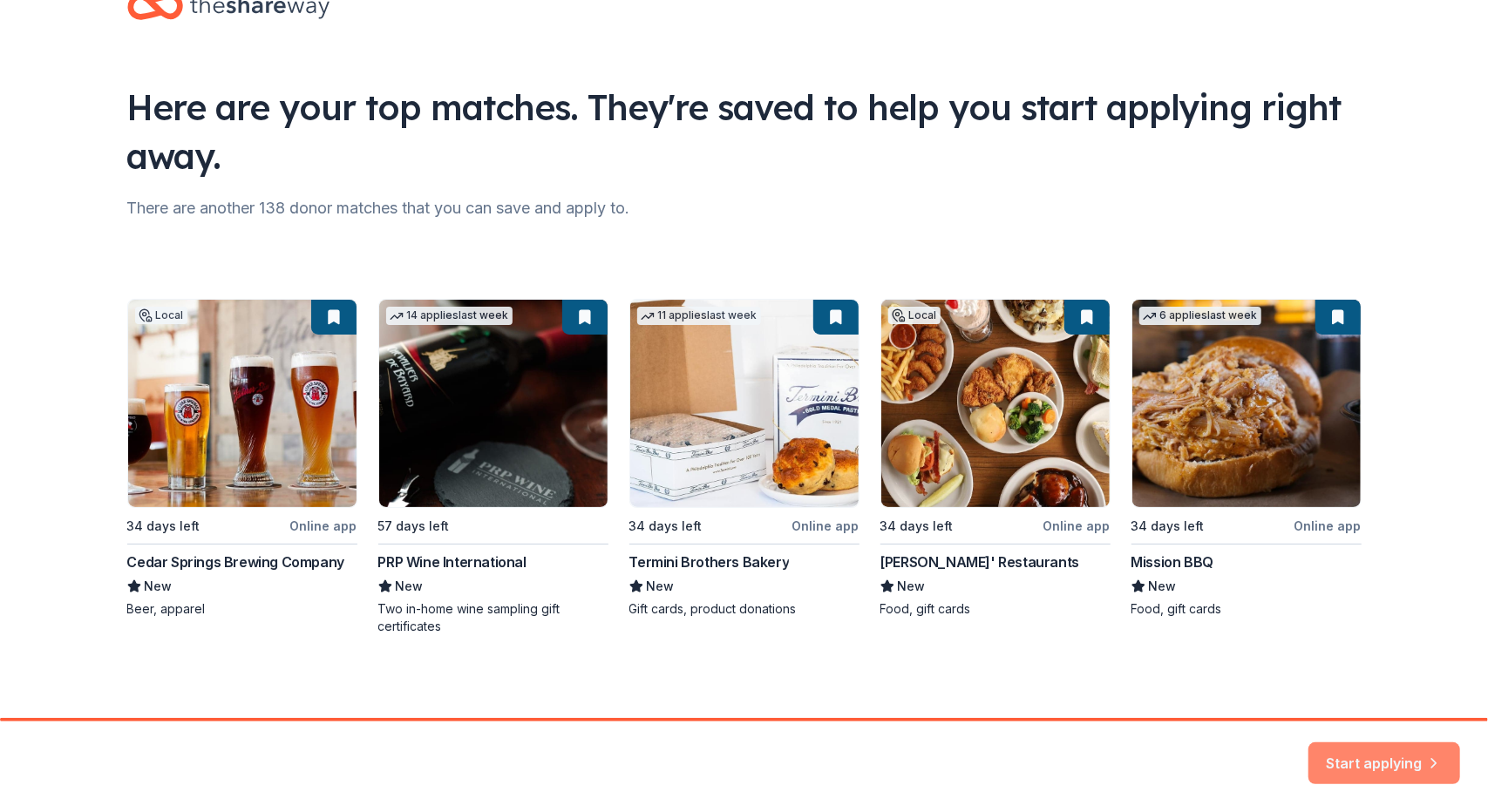
click at [1351, 749] on button "Start applying" at bounding box center [1384, 753] width 152 height 42
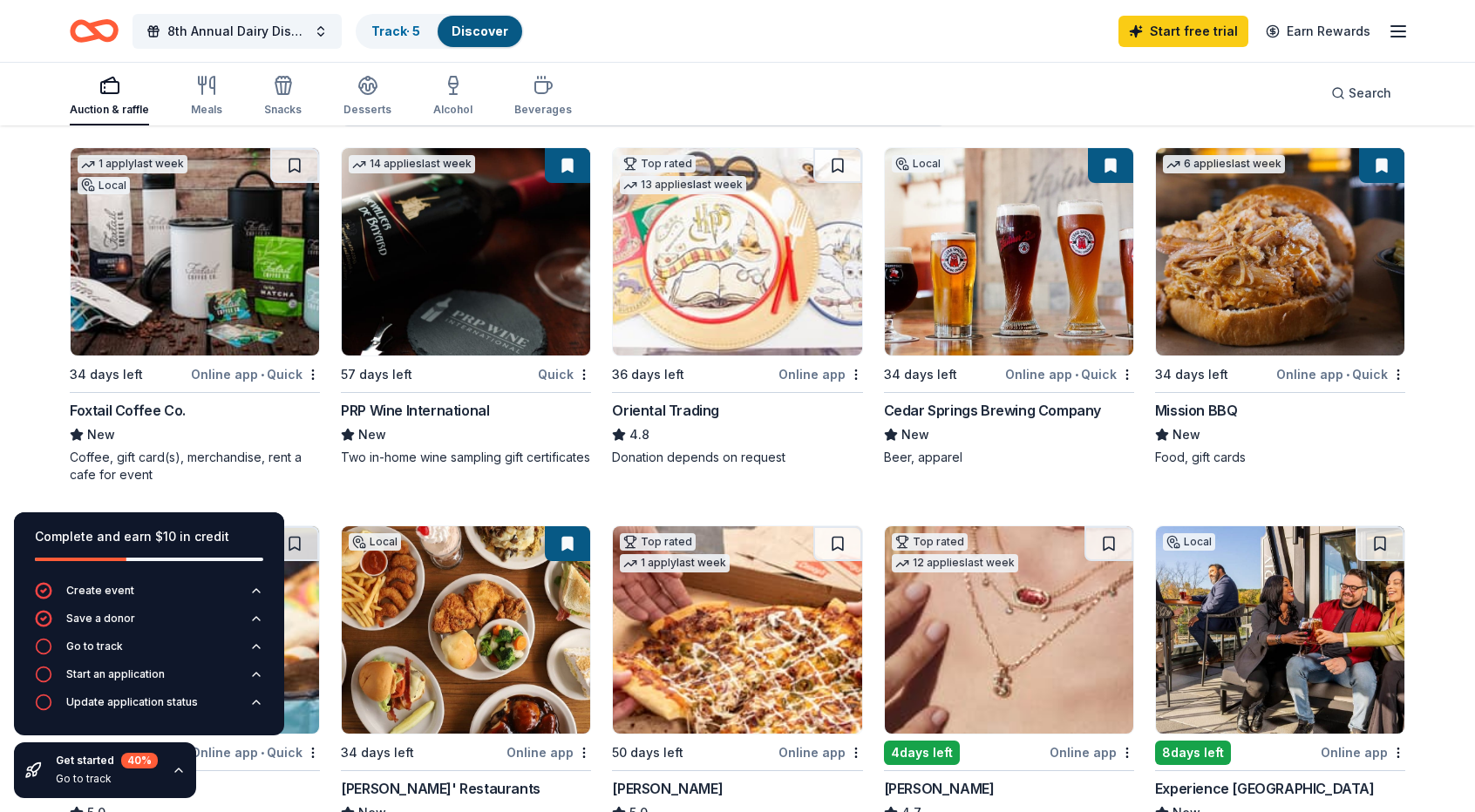
scroll to position [175, 0]
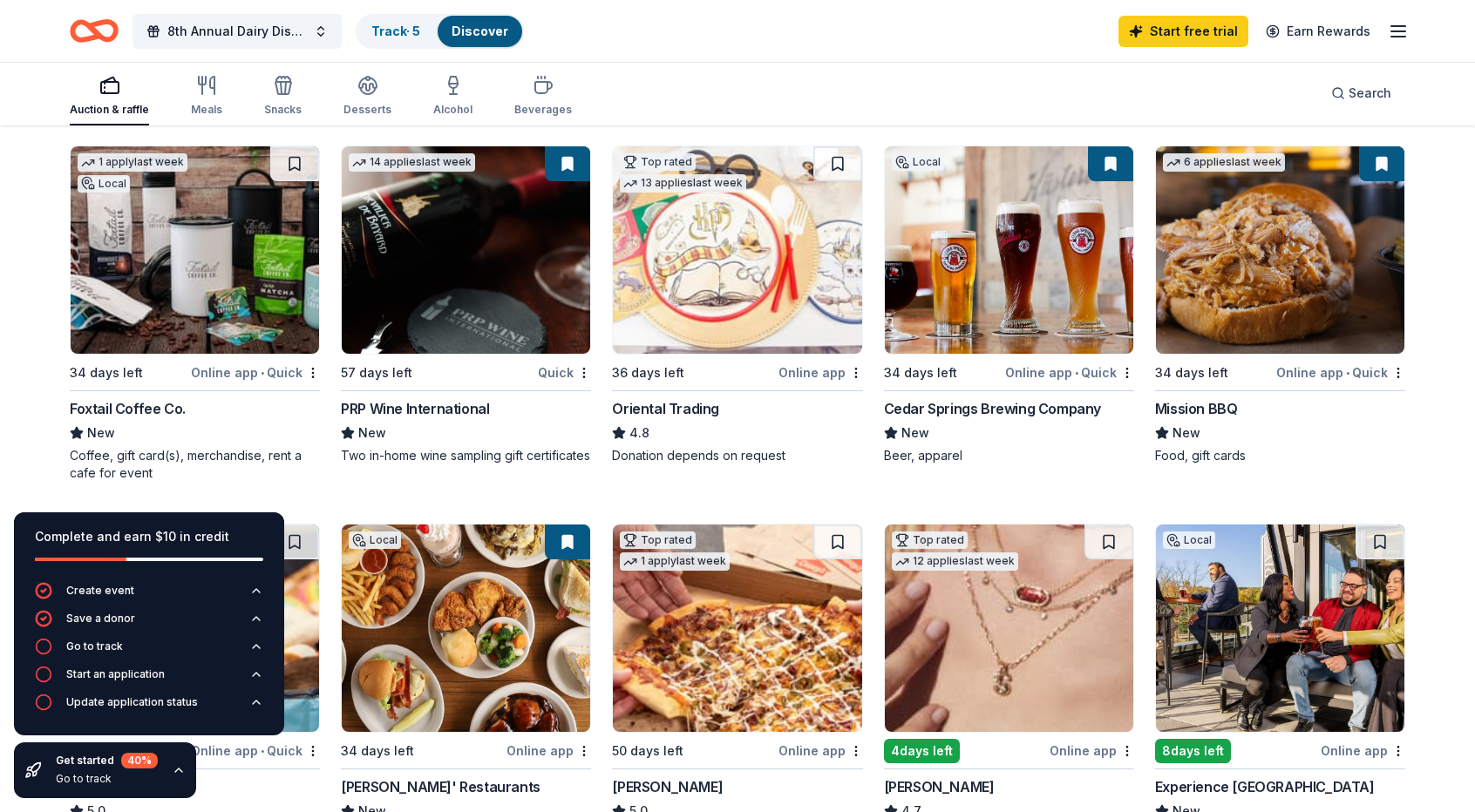
click at [650, 41] on div "8th Annual Dairy Discovery Benefit Auction Track · 5 Discover Start free trial …" at bounding box center [737, 31] width 1335 height 41
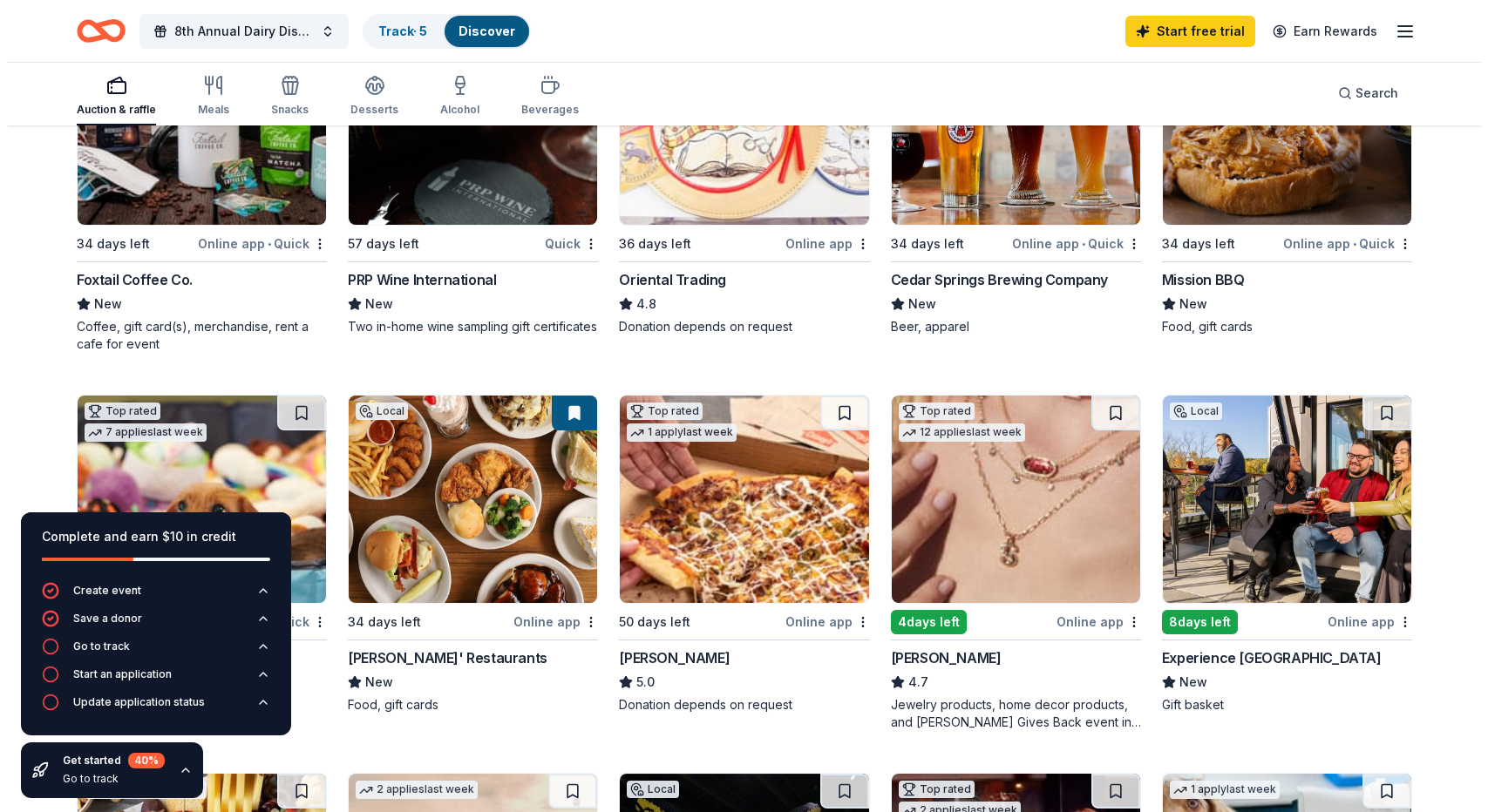
scroll to position [0, 0]
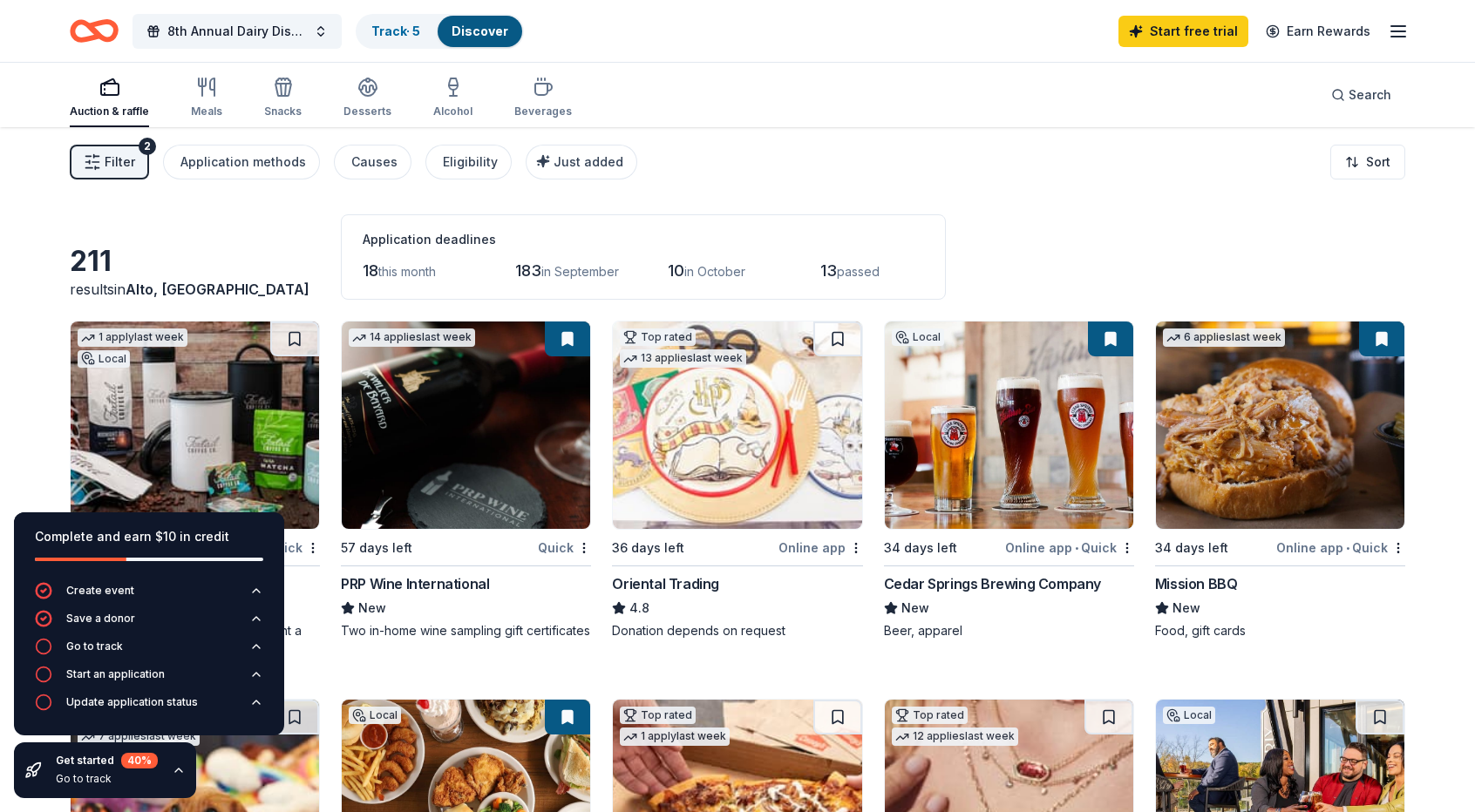
click at [125, 169] on span "Filter" at bounding box center [120, 162] width 30 height 21
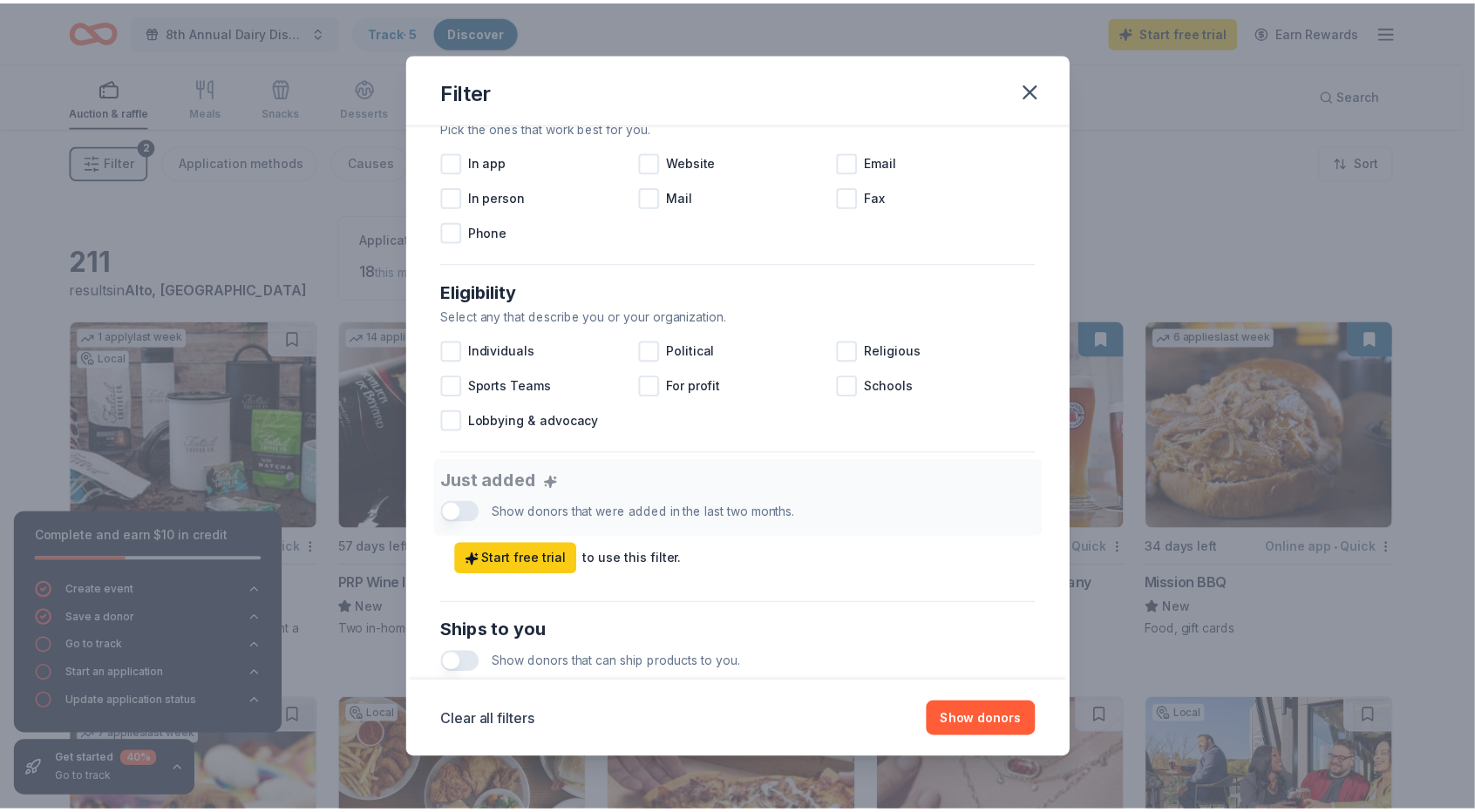
scroll to position [374, 0]
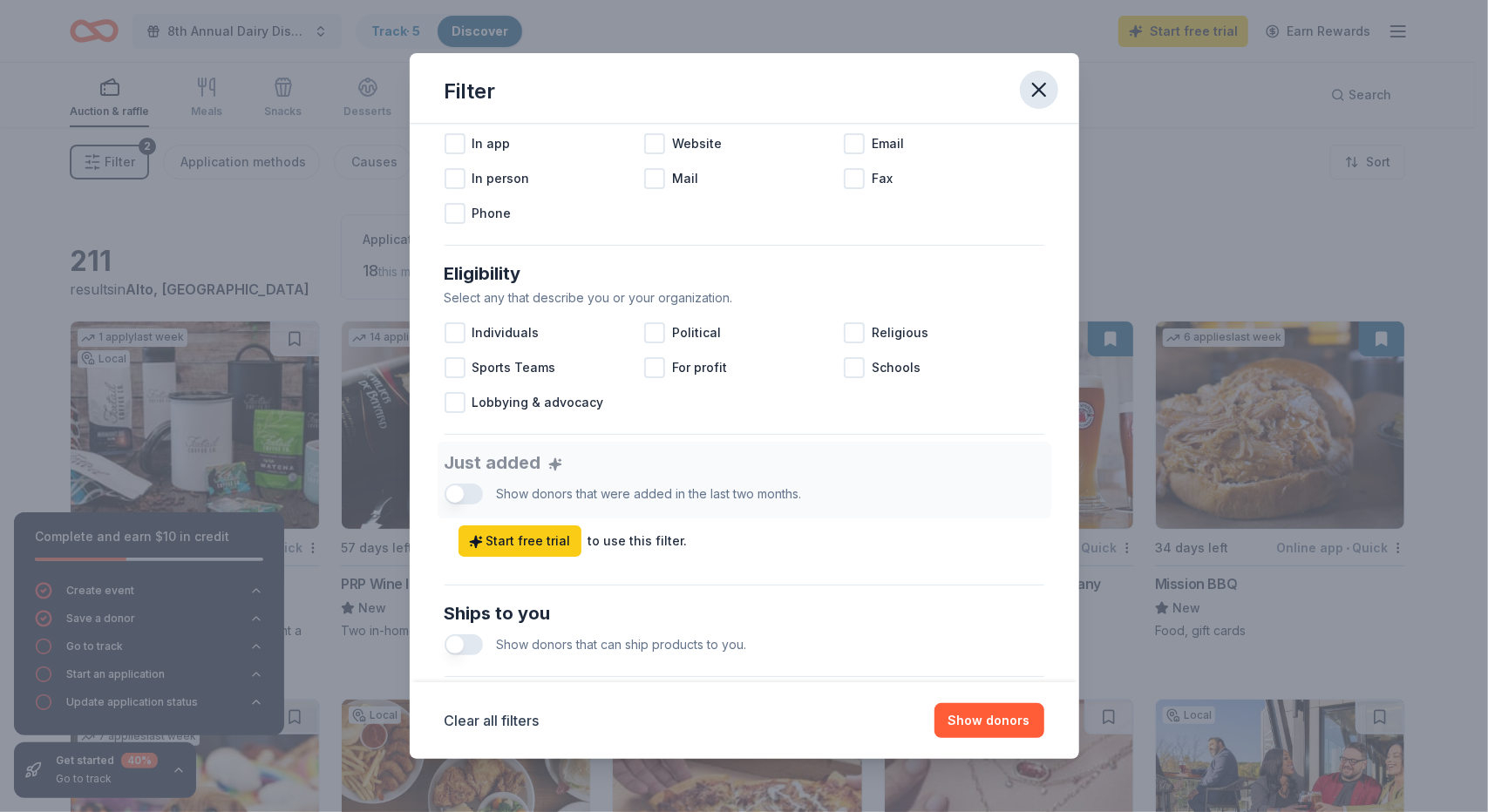
click at [1043, 88] on icon "button" at bounding box center [1038, 89] width 24 height 24
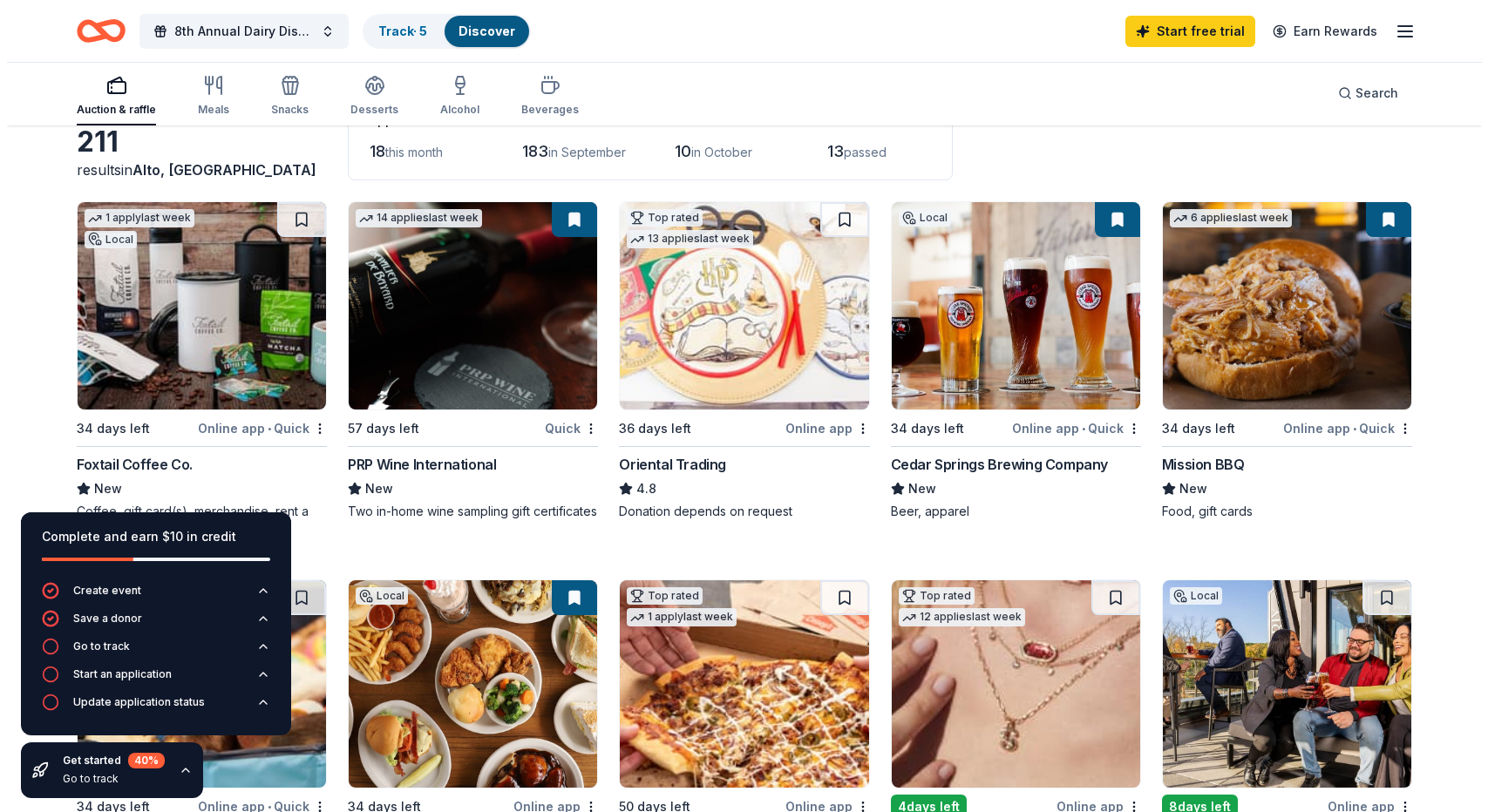
scroll to position [0, 0]
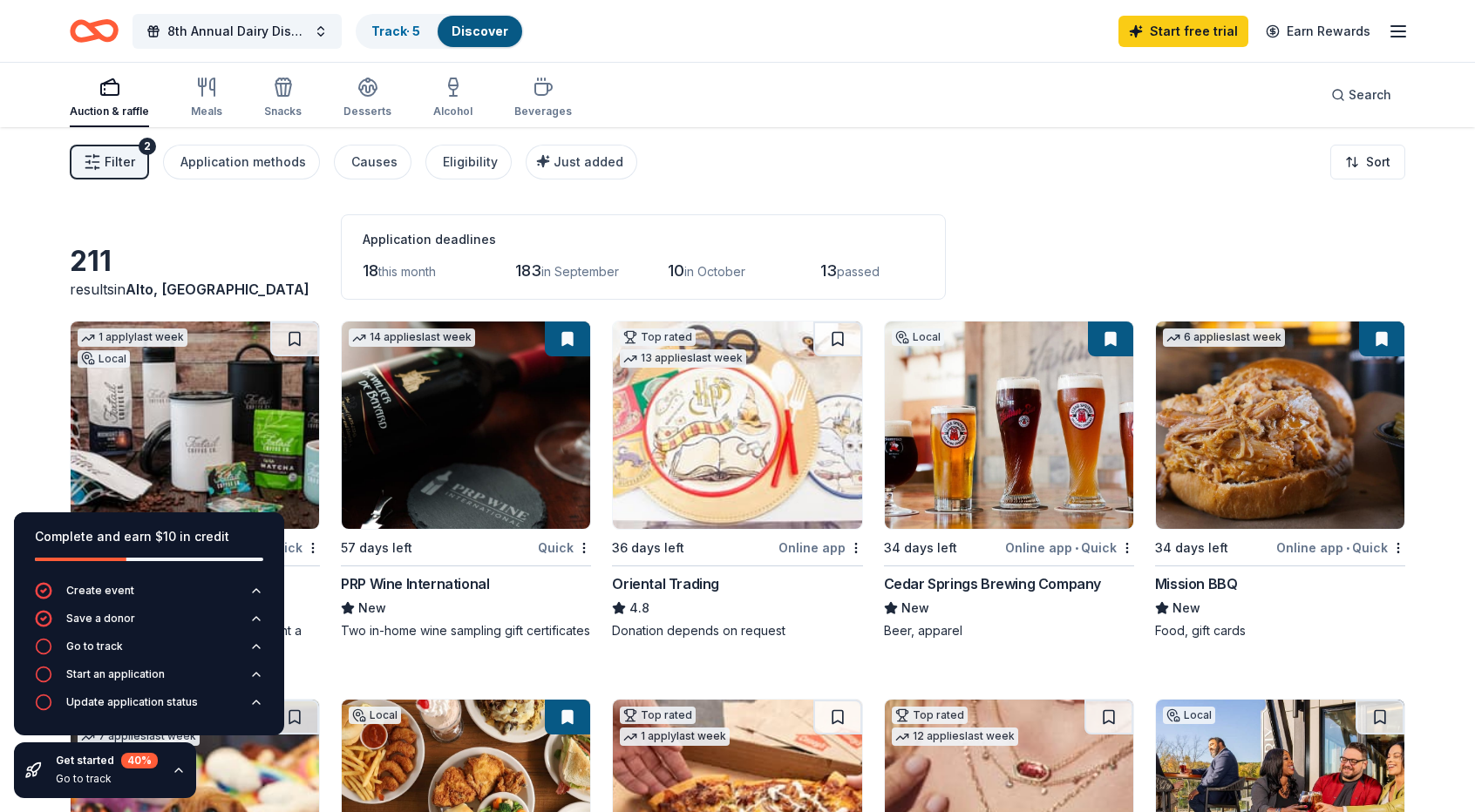
click at [131, 160] on span "Filter" at bounding box center [120, 162] width 30 height 21
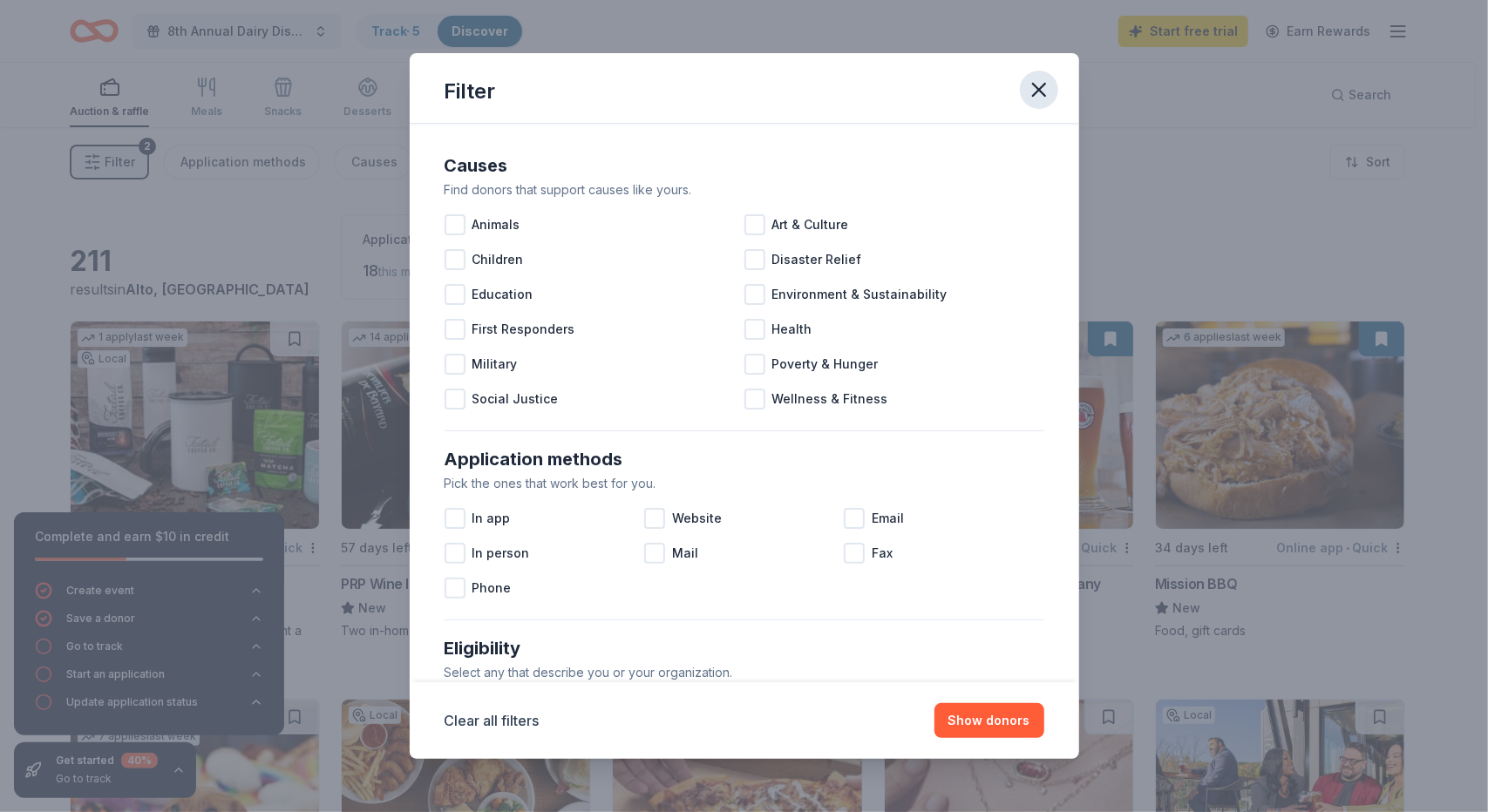
click at [1040, 98] on icon "button" at bounding box center [1038, 89] width 24 height 24
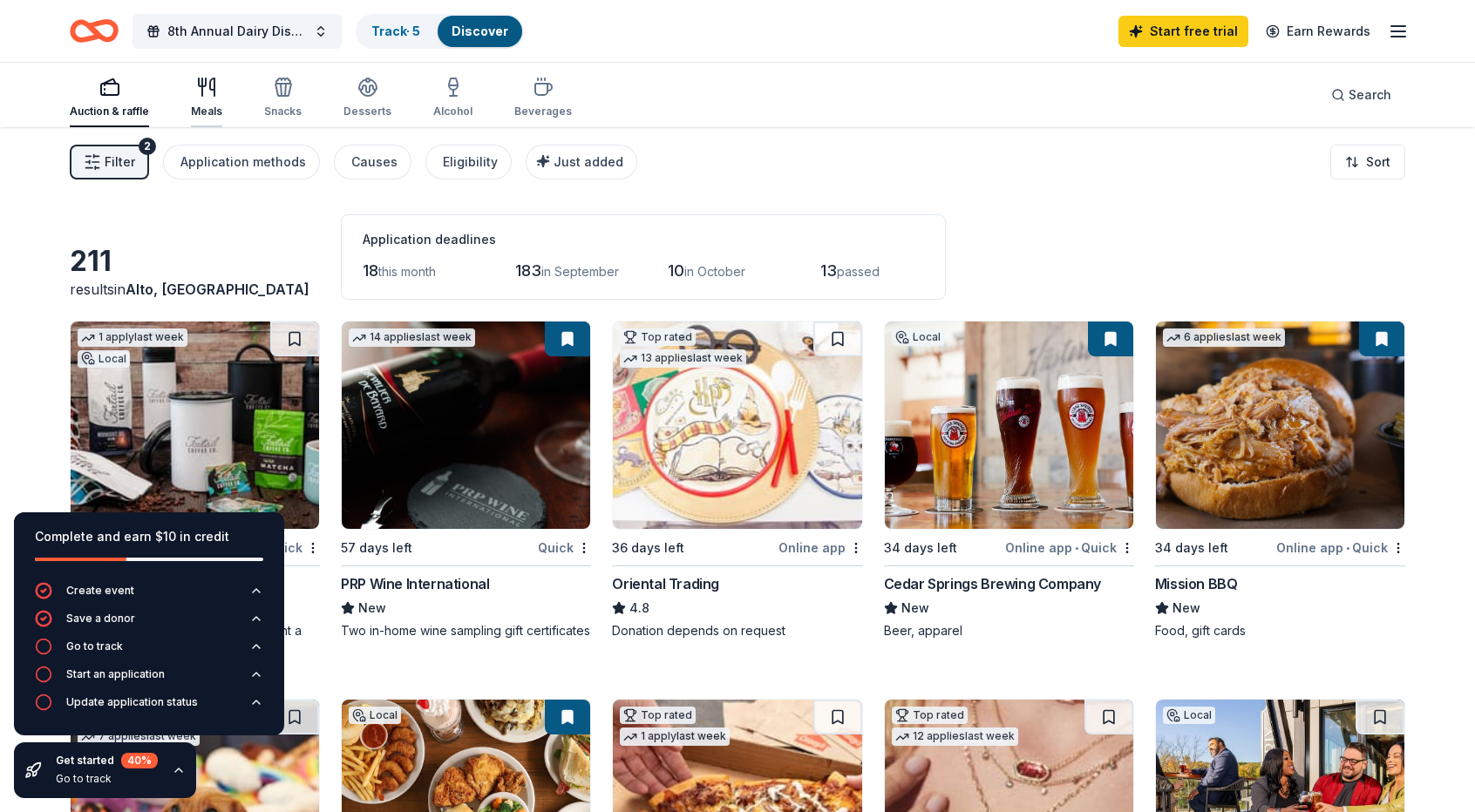
click at [208, 97] on div "Meals" at bounding box center [206, 97] width 31 height 42
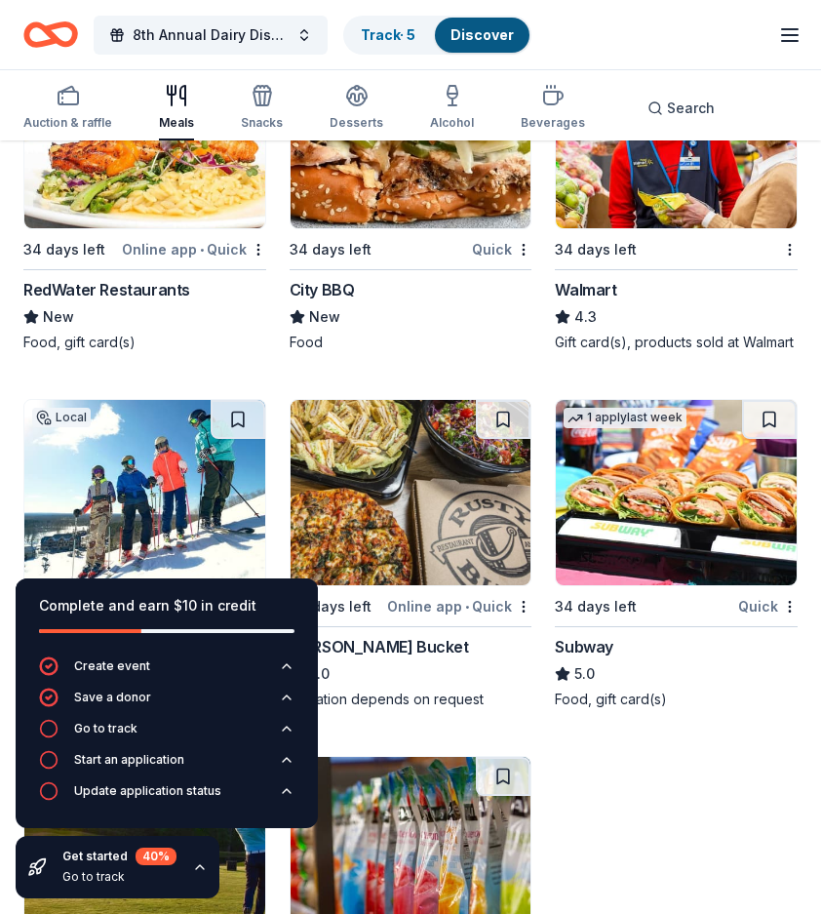
scroll to position [1817, 0]
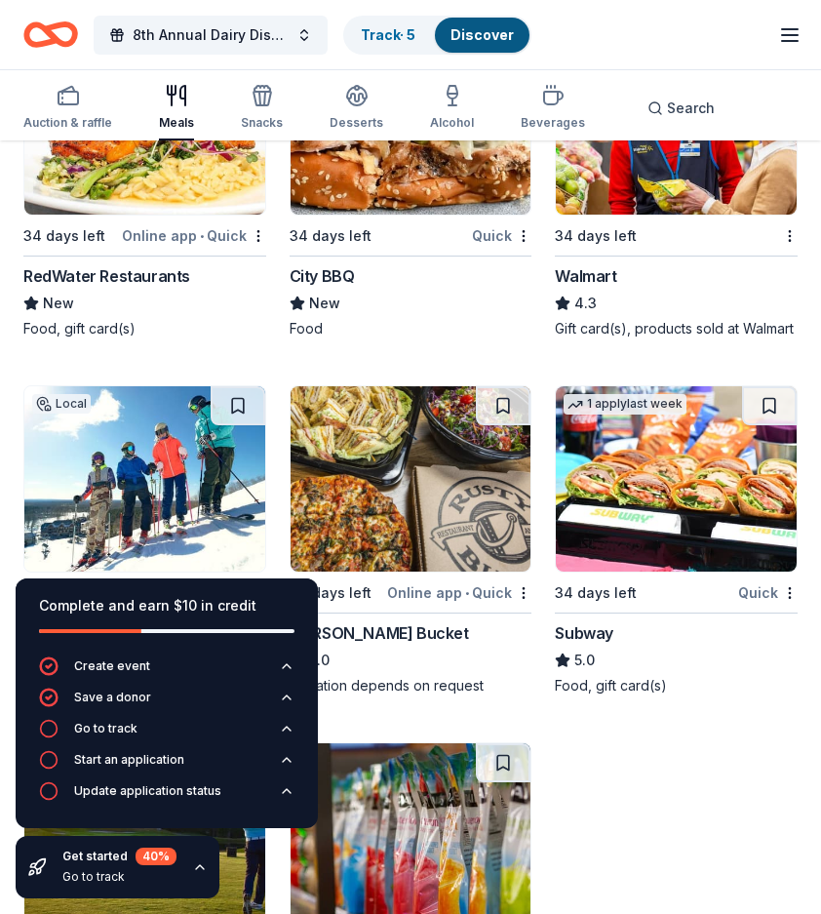
click at [197, 865] on icon "button" at bounding box center [200, 867] width 16 height 16
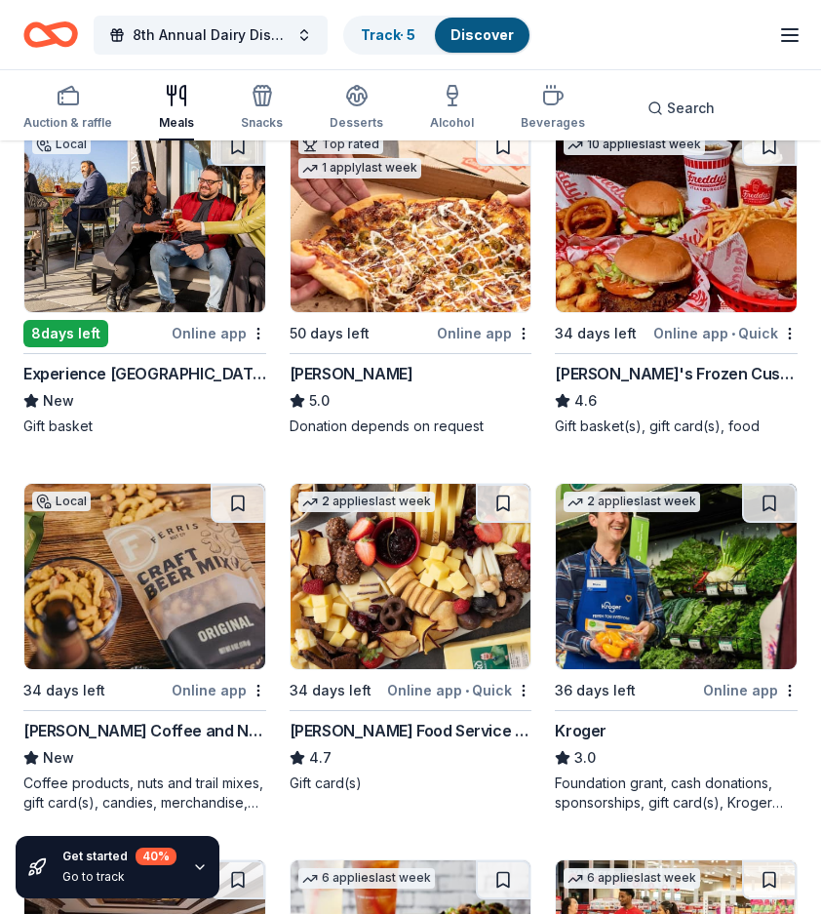
scroll to position [0, 0]
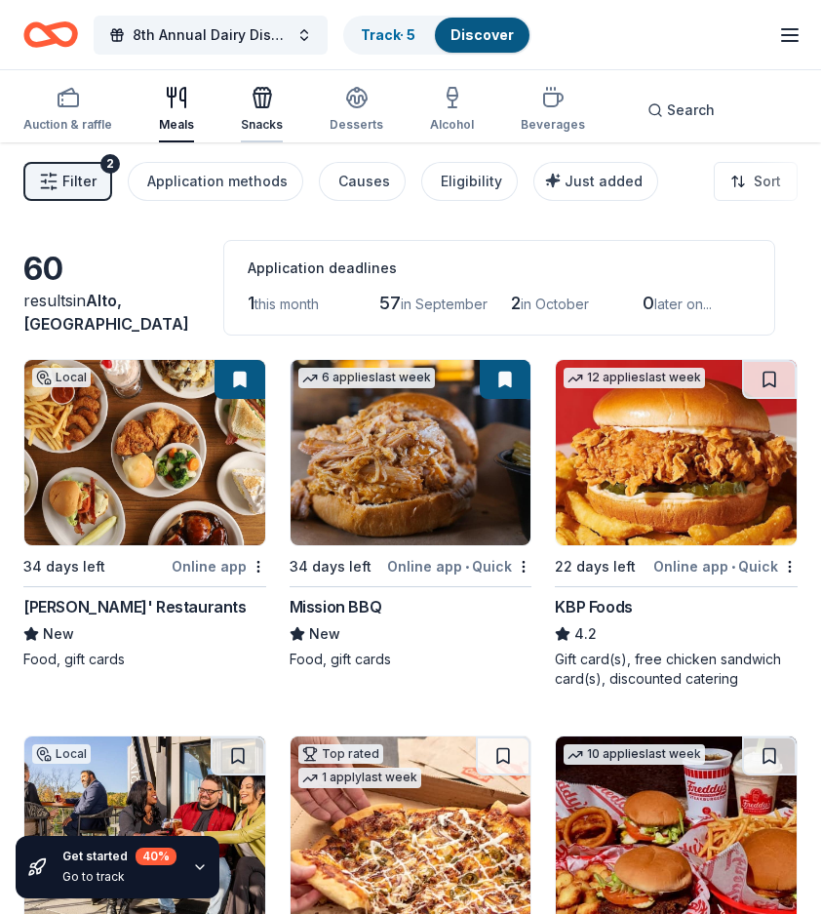
click at [244, 101] on div "button" at bounding box center [262, 97] width 42 height 23
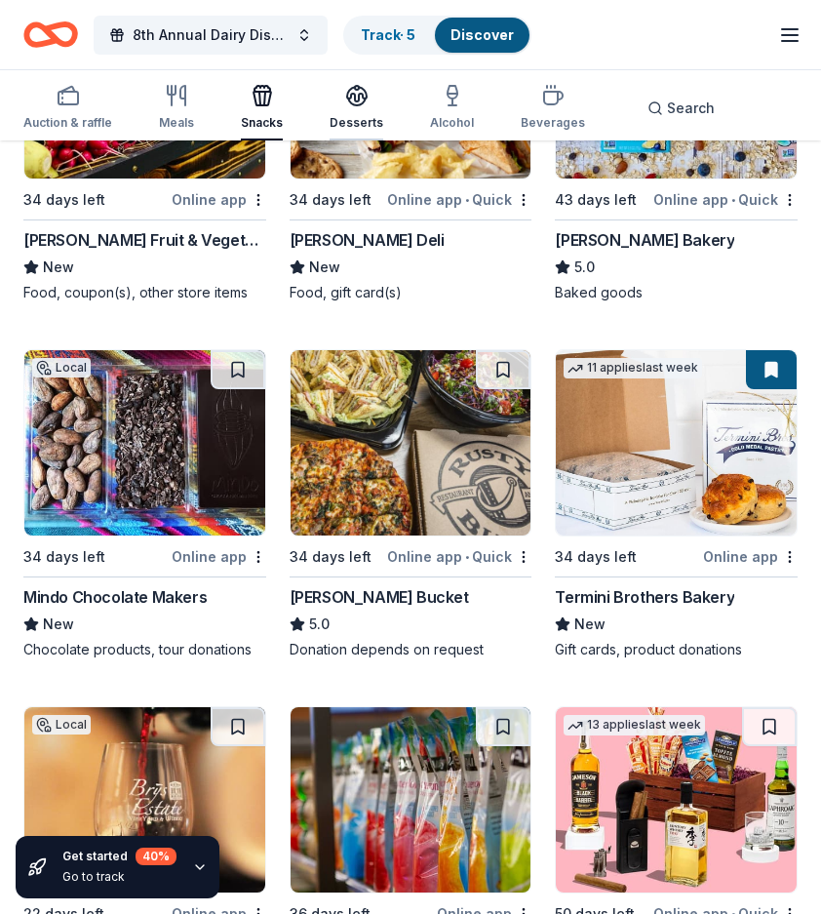
scroll to position [1099, 0]
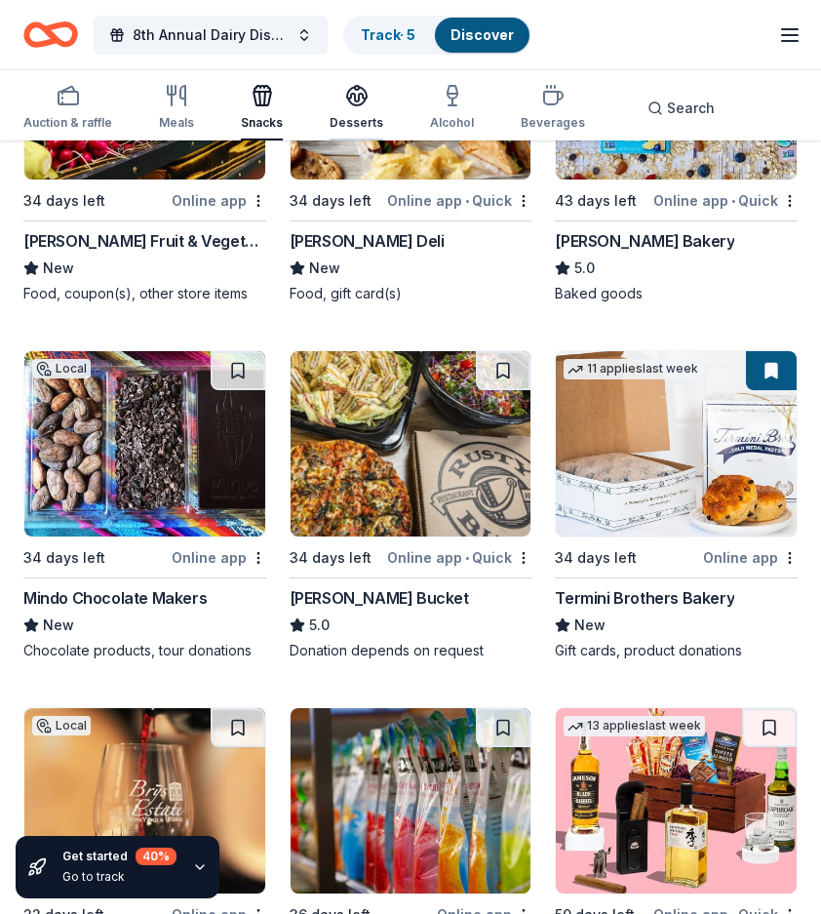
click at [357, 113] on div "Desserts" at bounding box center [357, 107] width 54 height 47
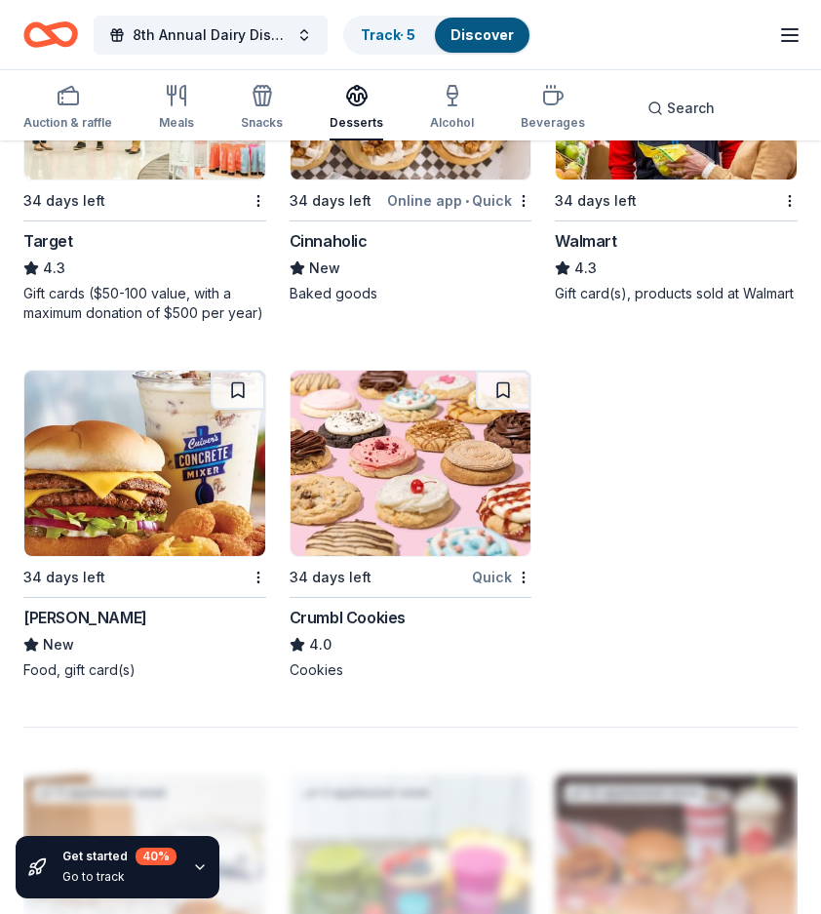
scroll to position [2212, 0]
